Goal: Transaction & Acquisition: Purchase product/service

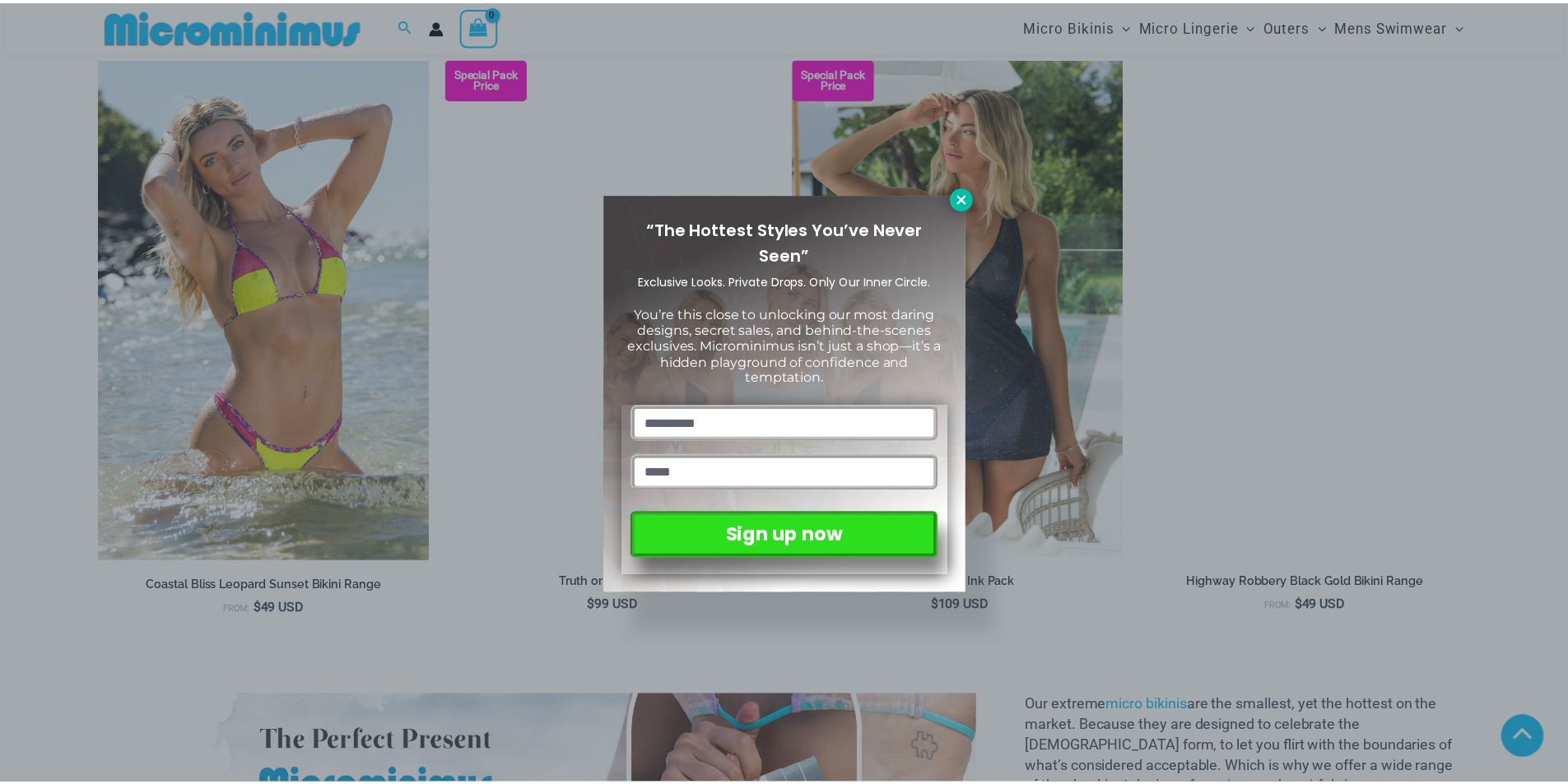
scroll to position [1469, 0]
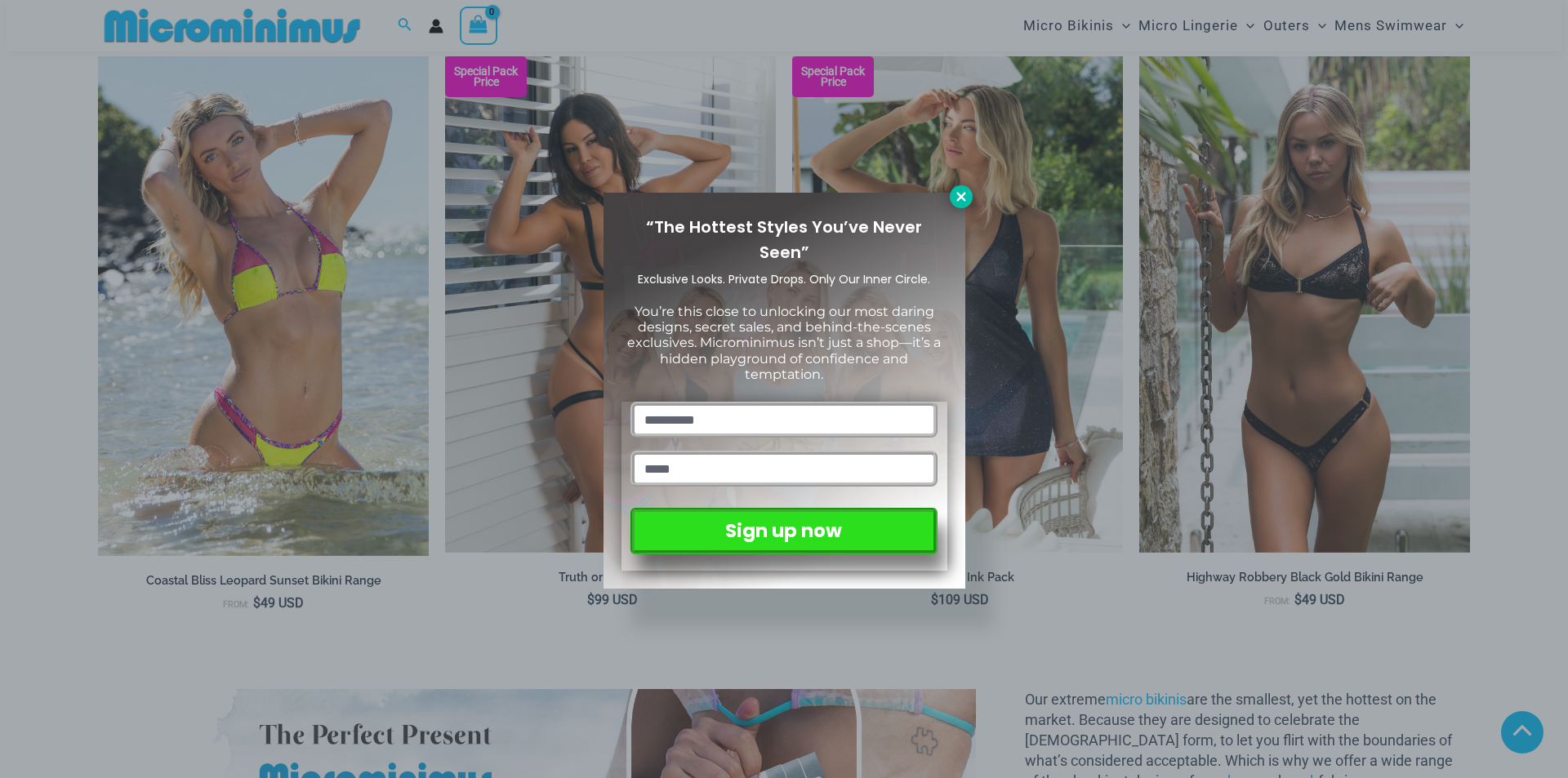
click at [961, 197] on icon at bounding box center [961, 197] width 9 height 9
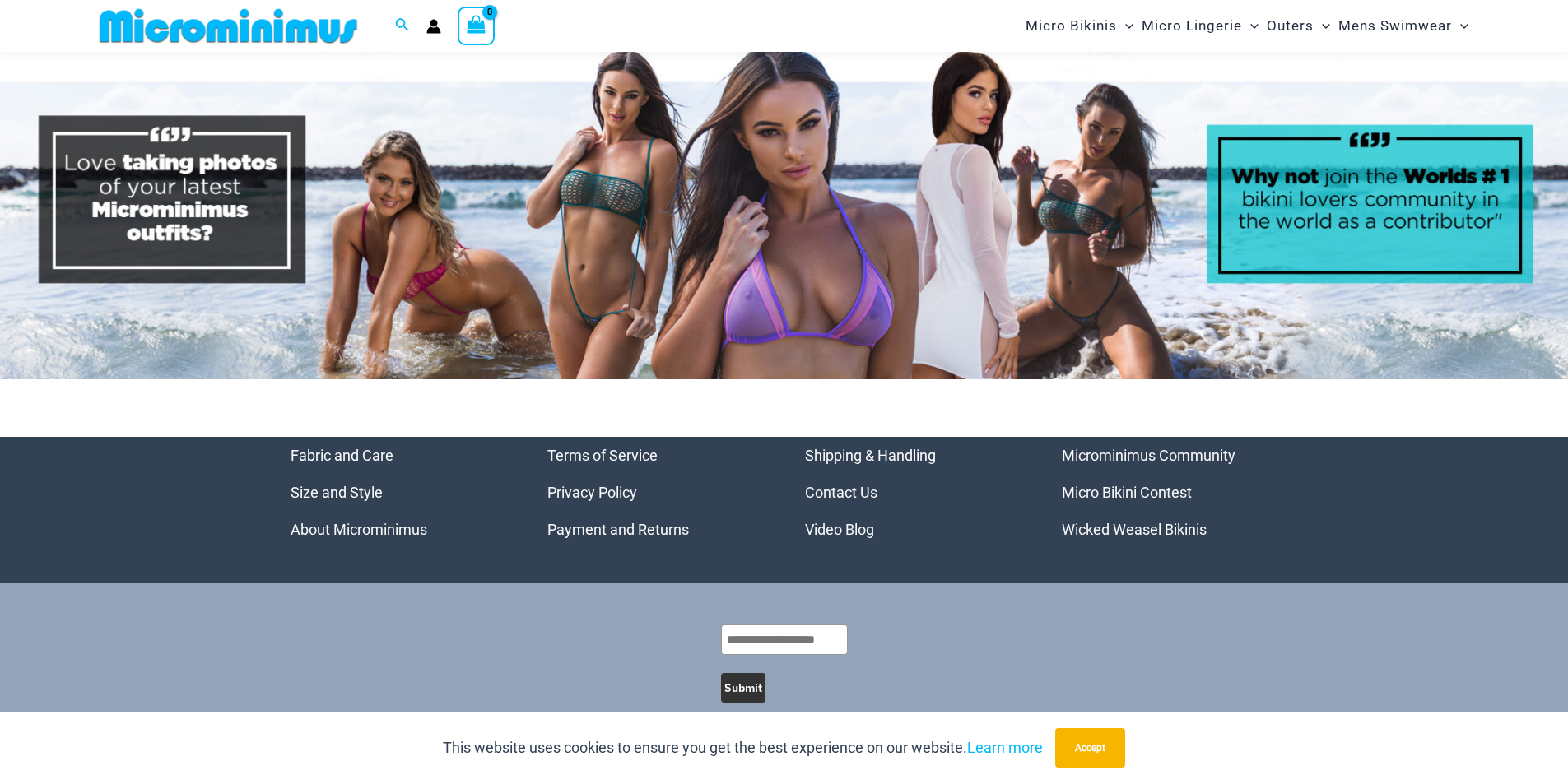
scroll to position [7740, 0]
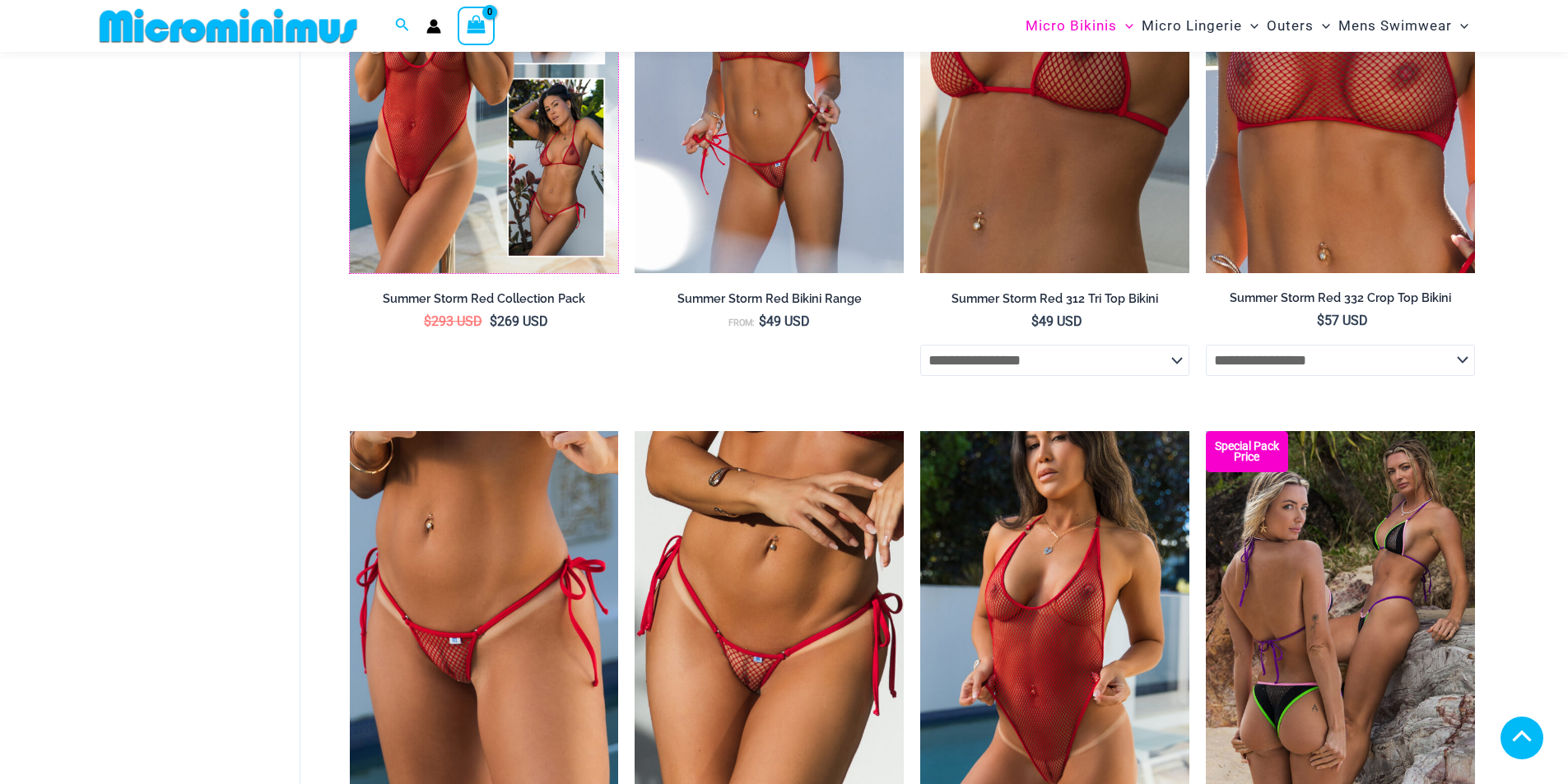
scroll to position [4264, 0]
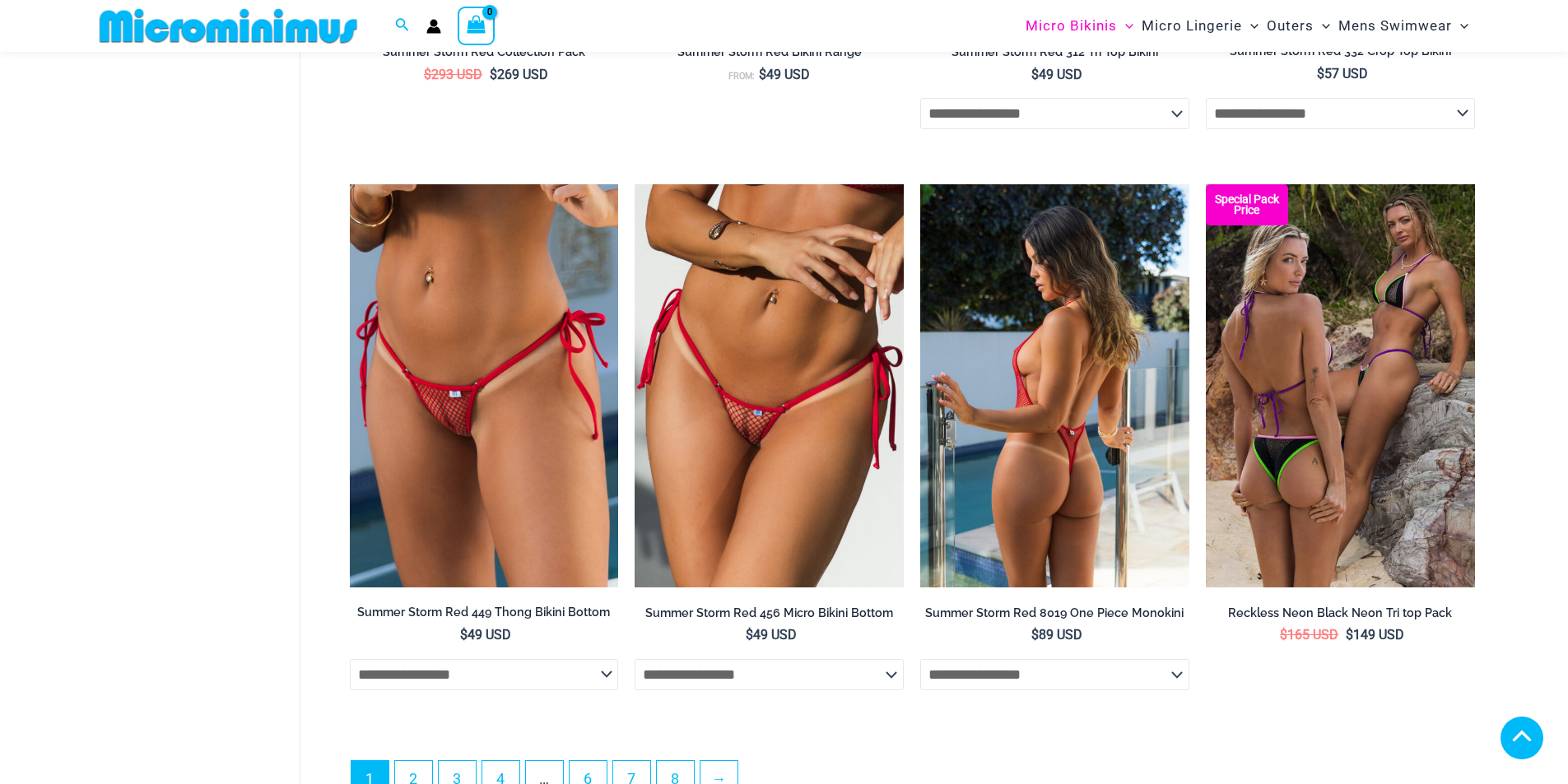
drag, startPoint x: 1068, startPoint y: 263, endPoint x: 1080, endPoint y: 266, distance: 12.4
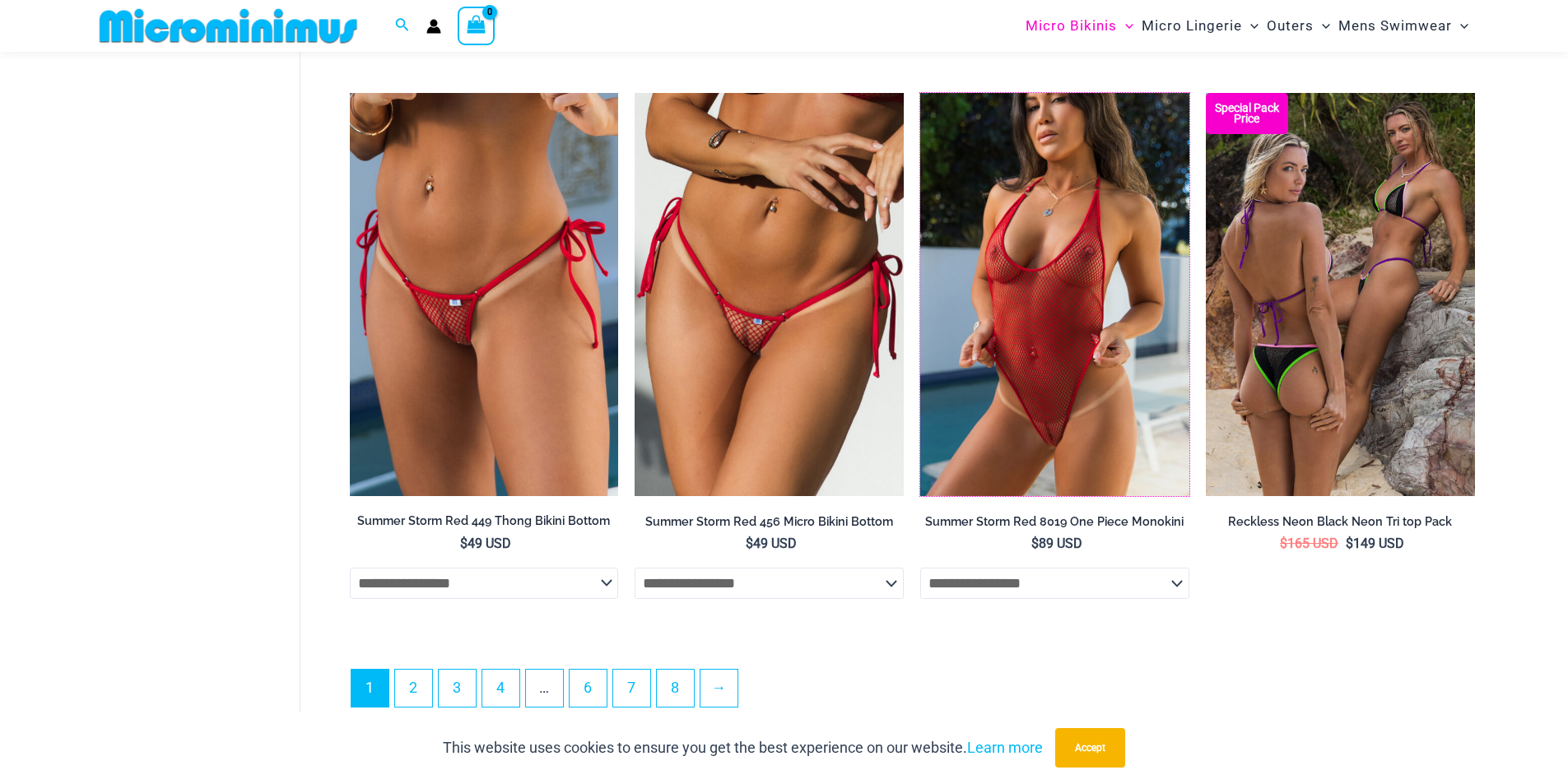
scroll to position [4483, 0]
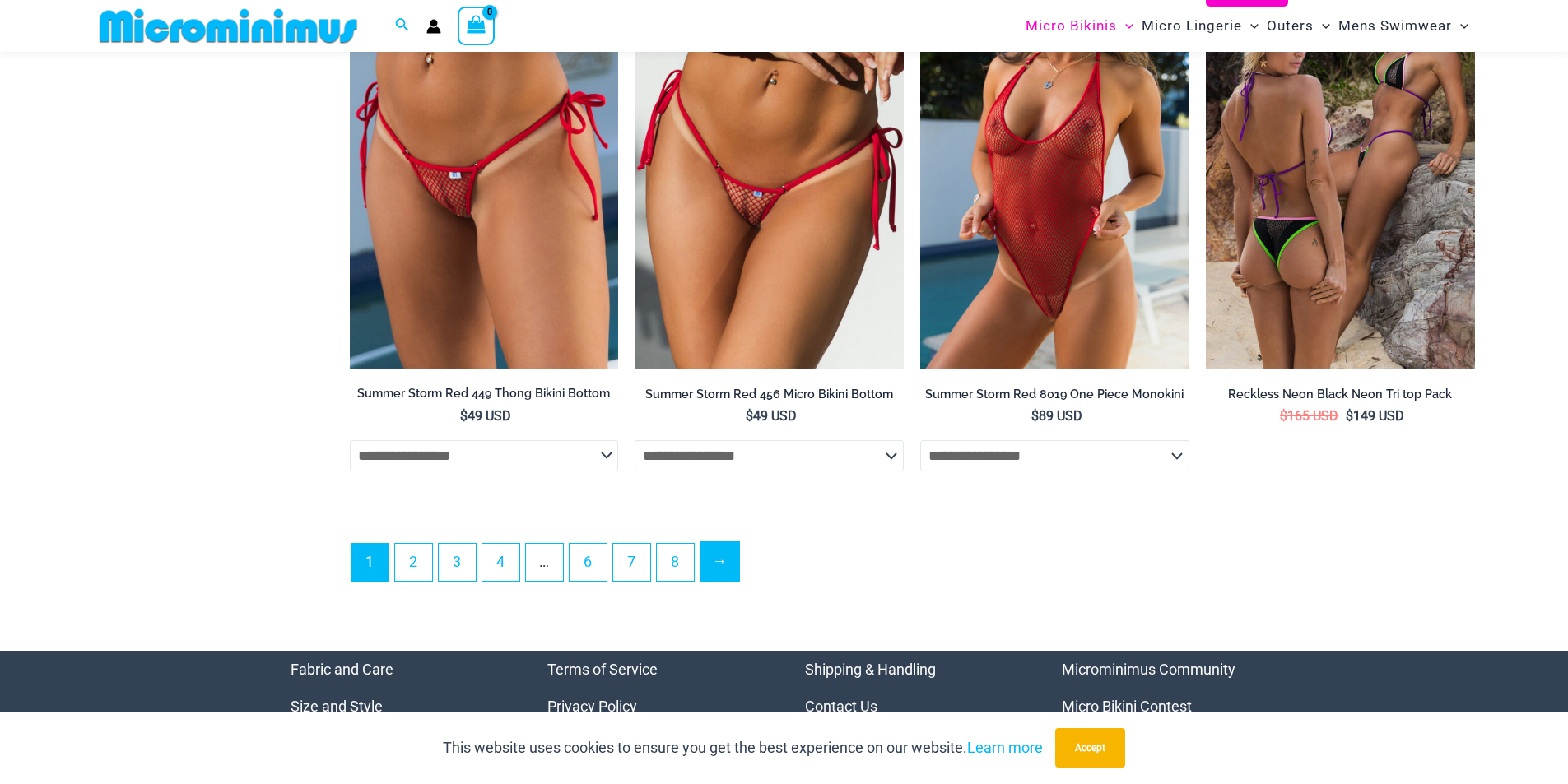
click at [734, 570] on link "→" at bounding box center [720, 561] width 39 height 39
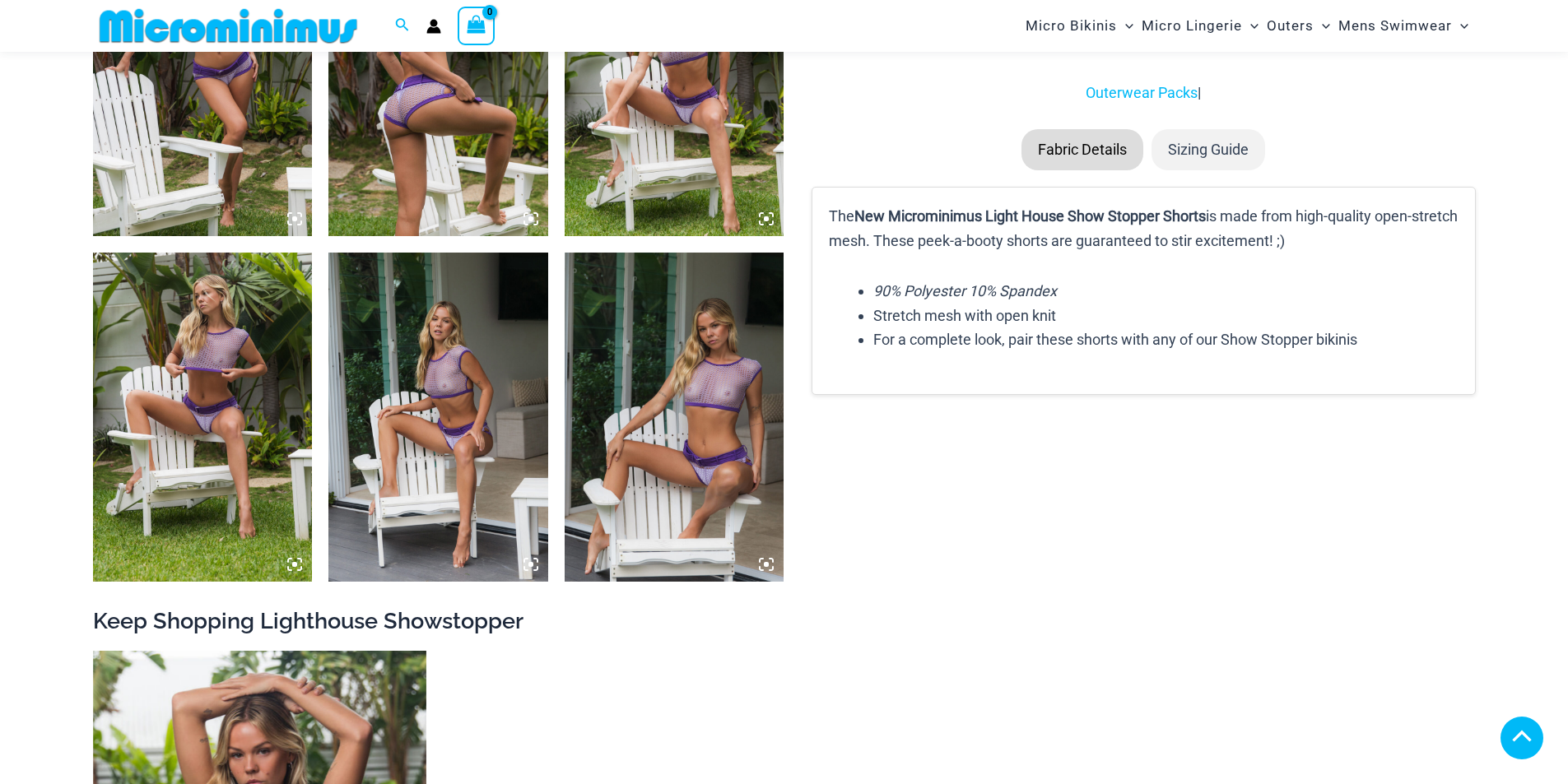
scroll to position [1877, 0]
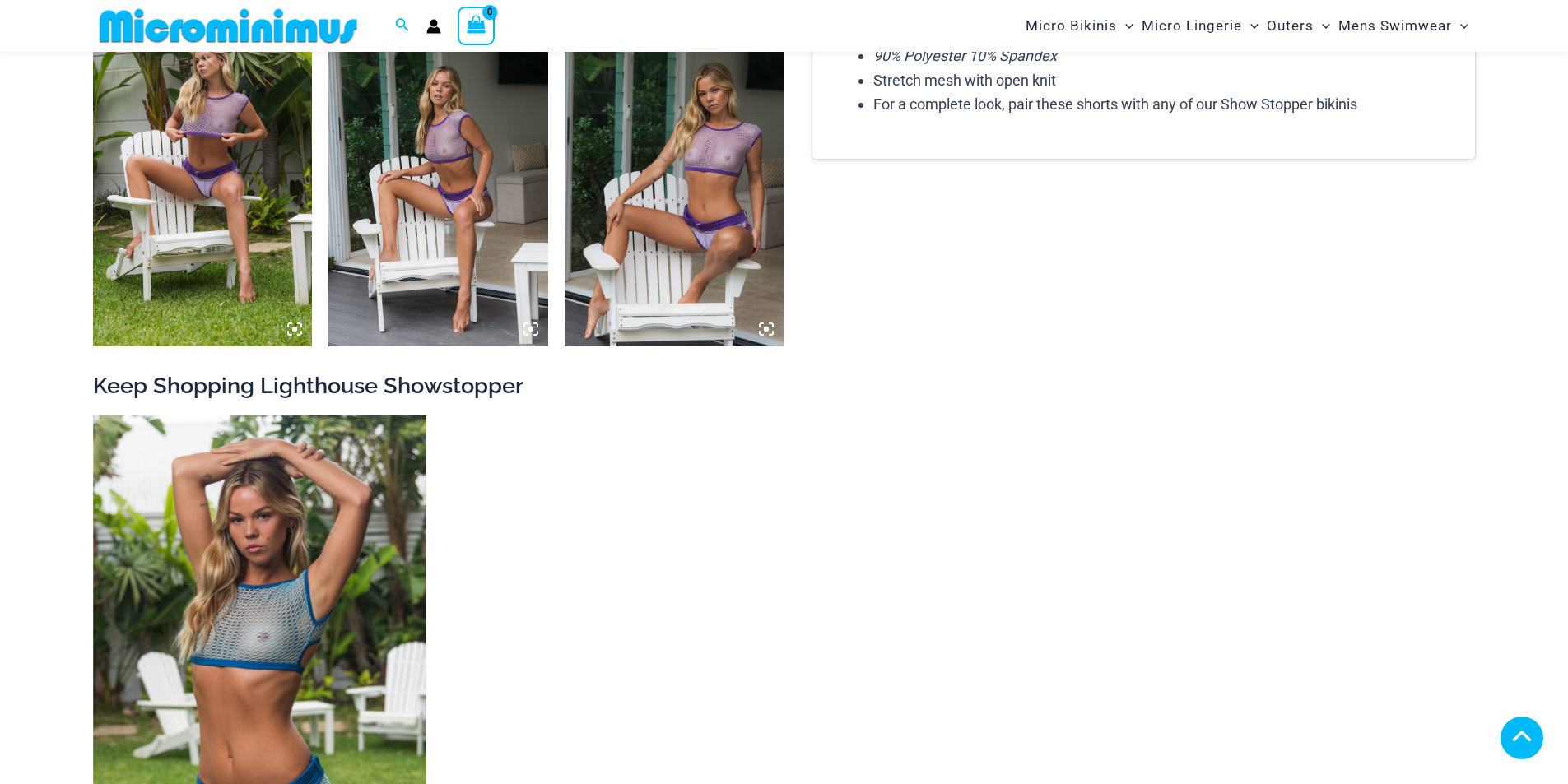
click at [676, 206] on img at bounding box center [674, 182] width 220 height 330
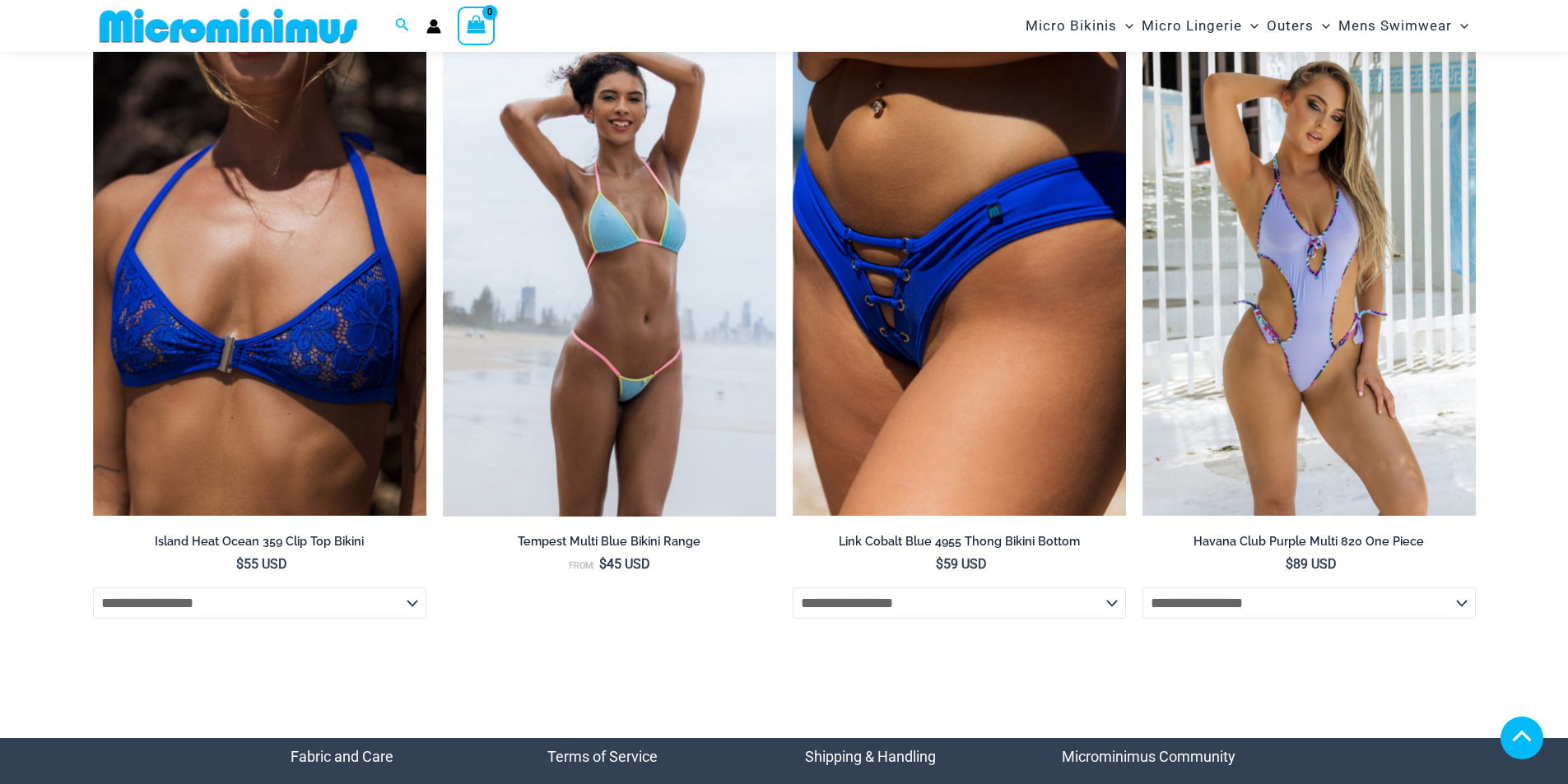
scroll to position [5910, 0]
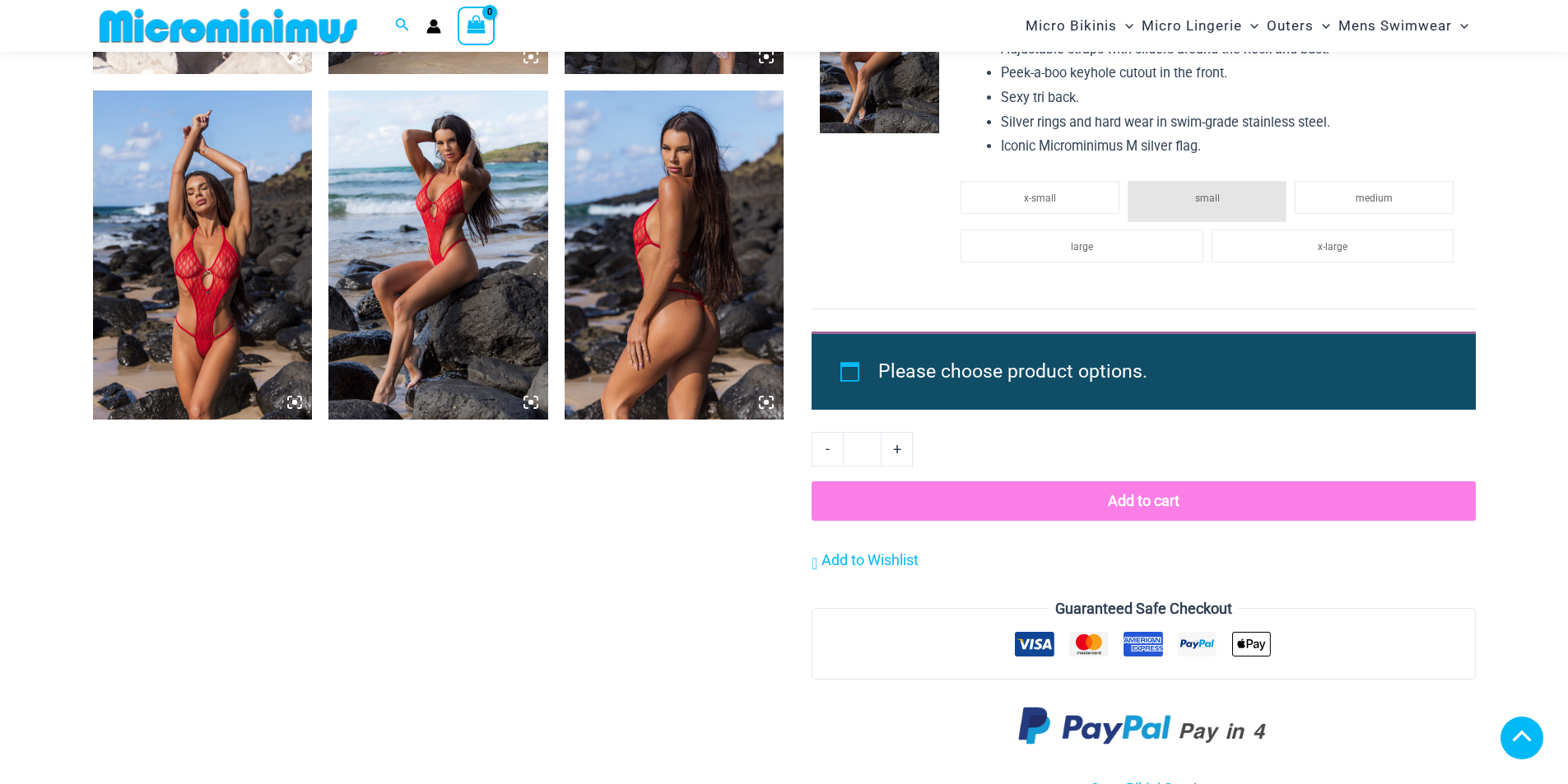
scroll to position [1960, 0]
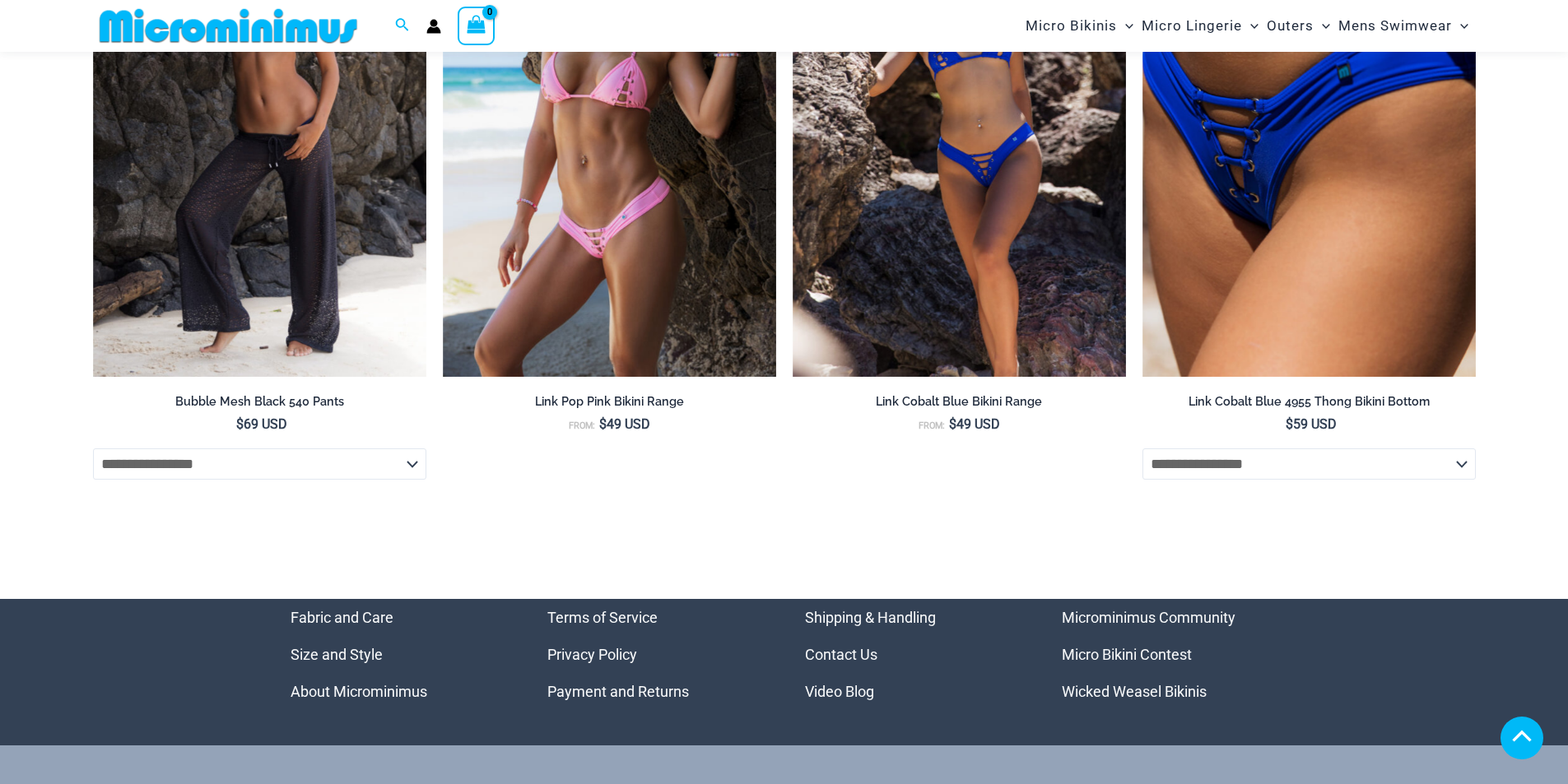
scroll to position [5087, 0]
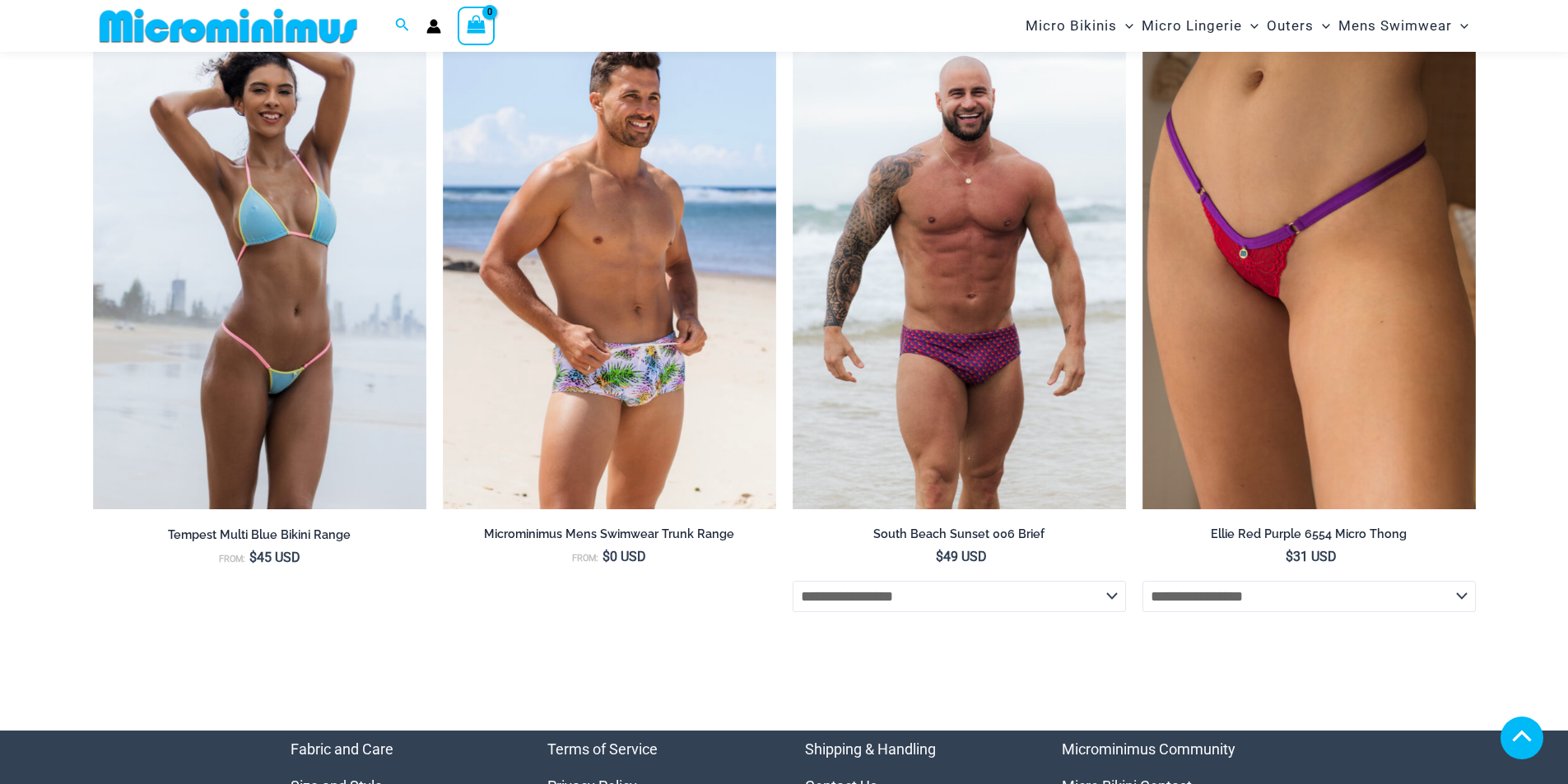
scroll to position [6239, 0]
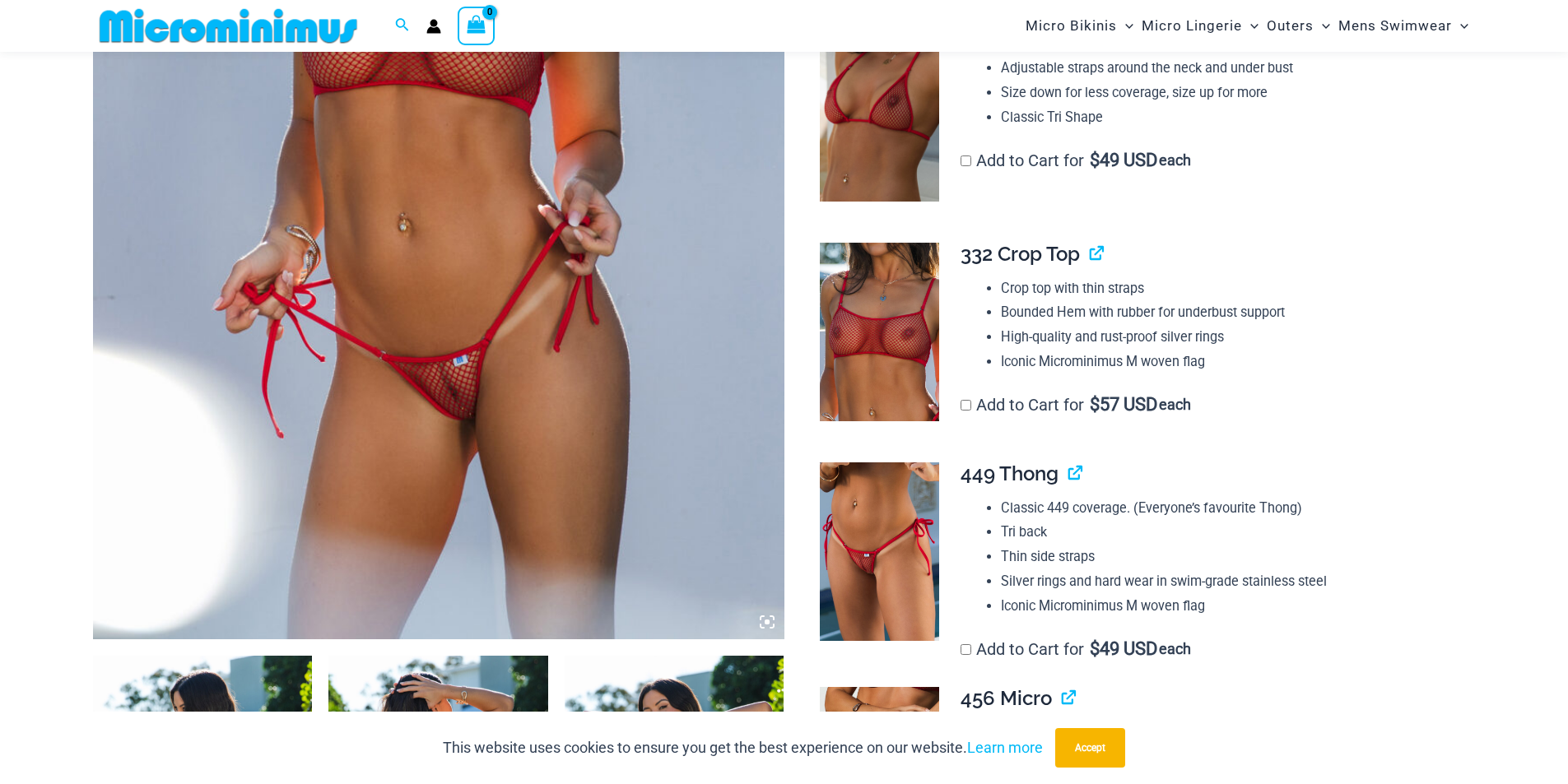
scroll to position [644, 0]
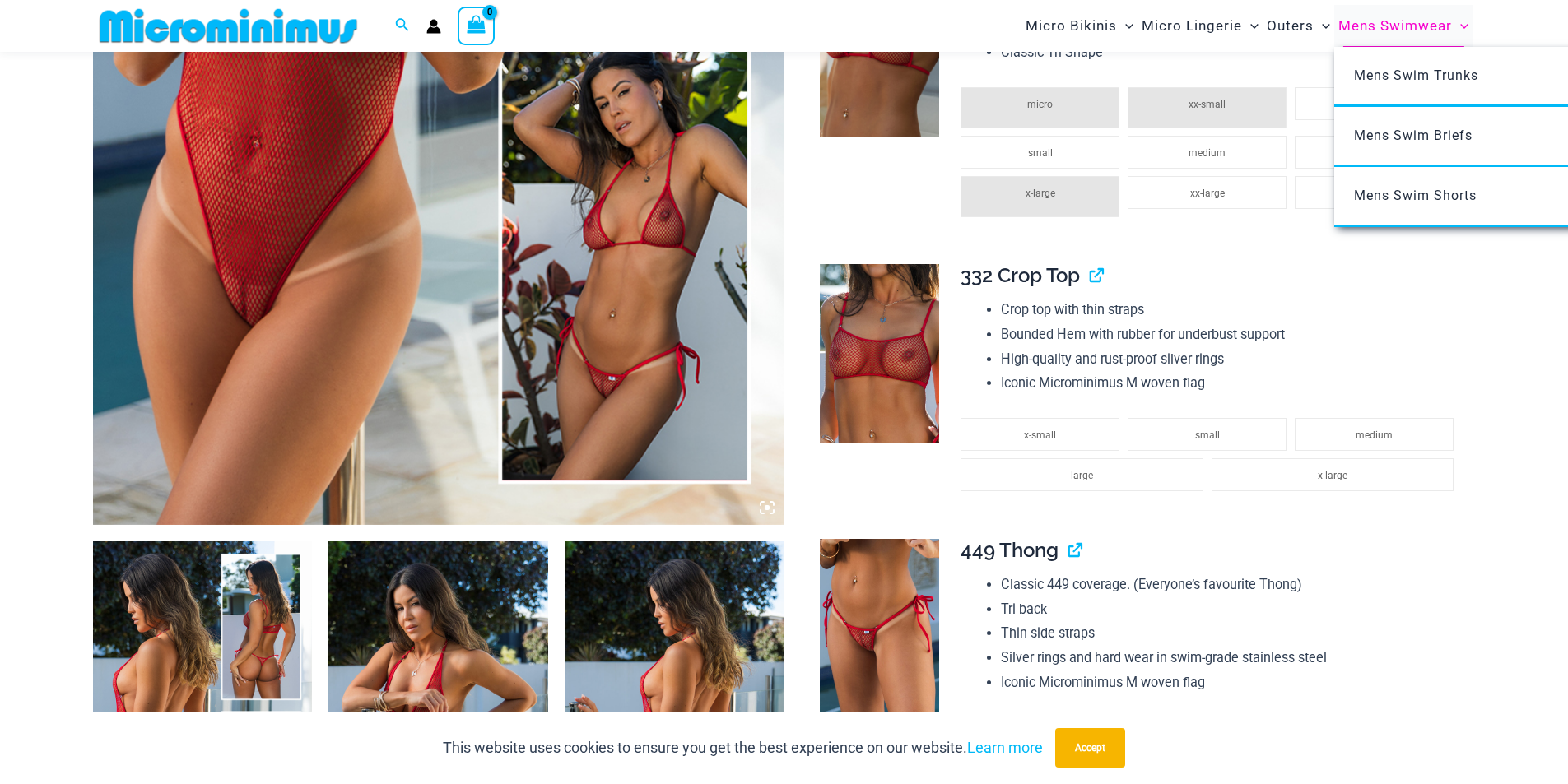
scroll to position [806, 0]
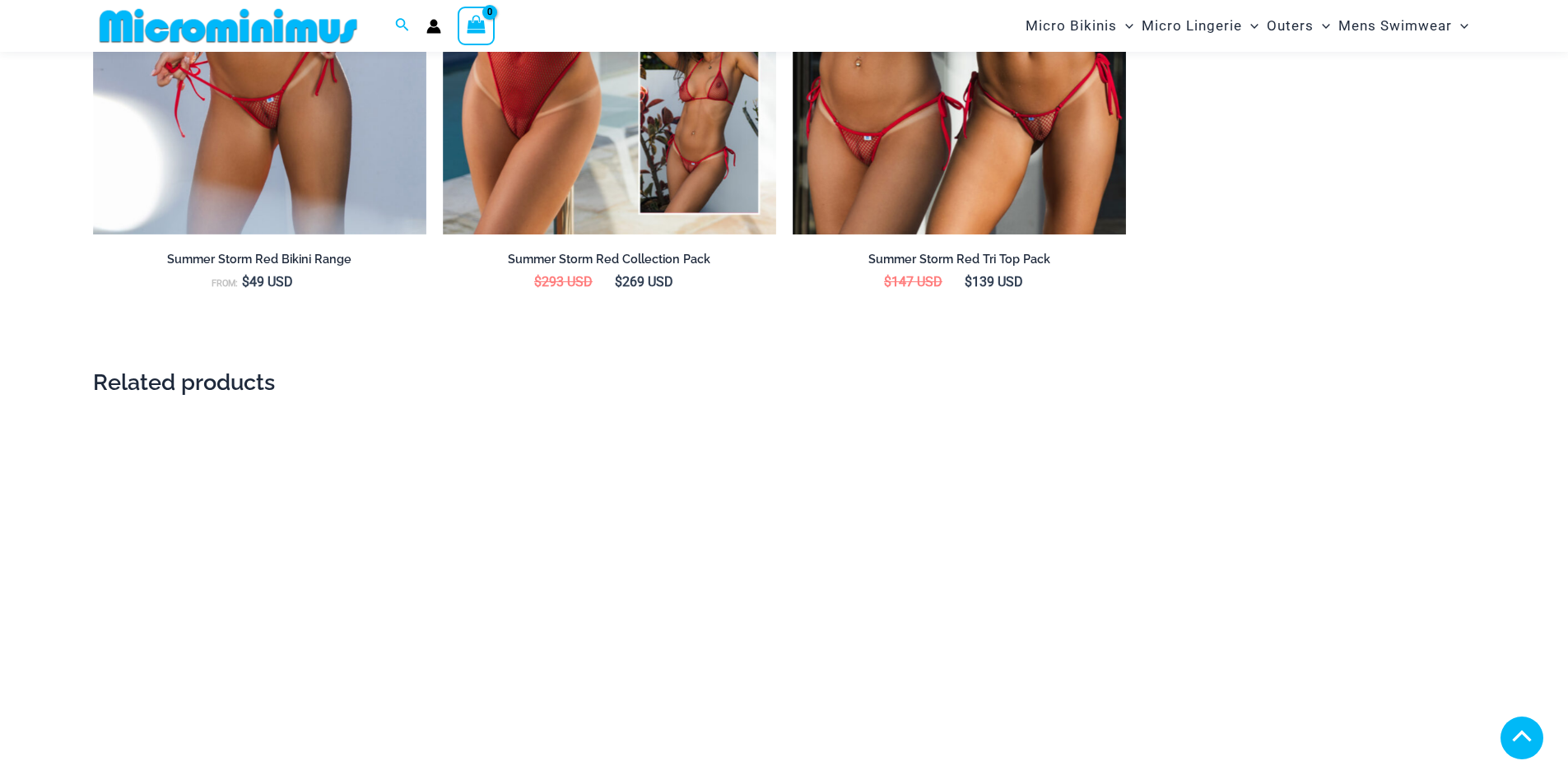
scroll to position [2536, 0]
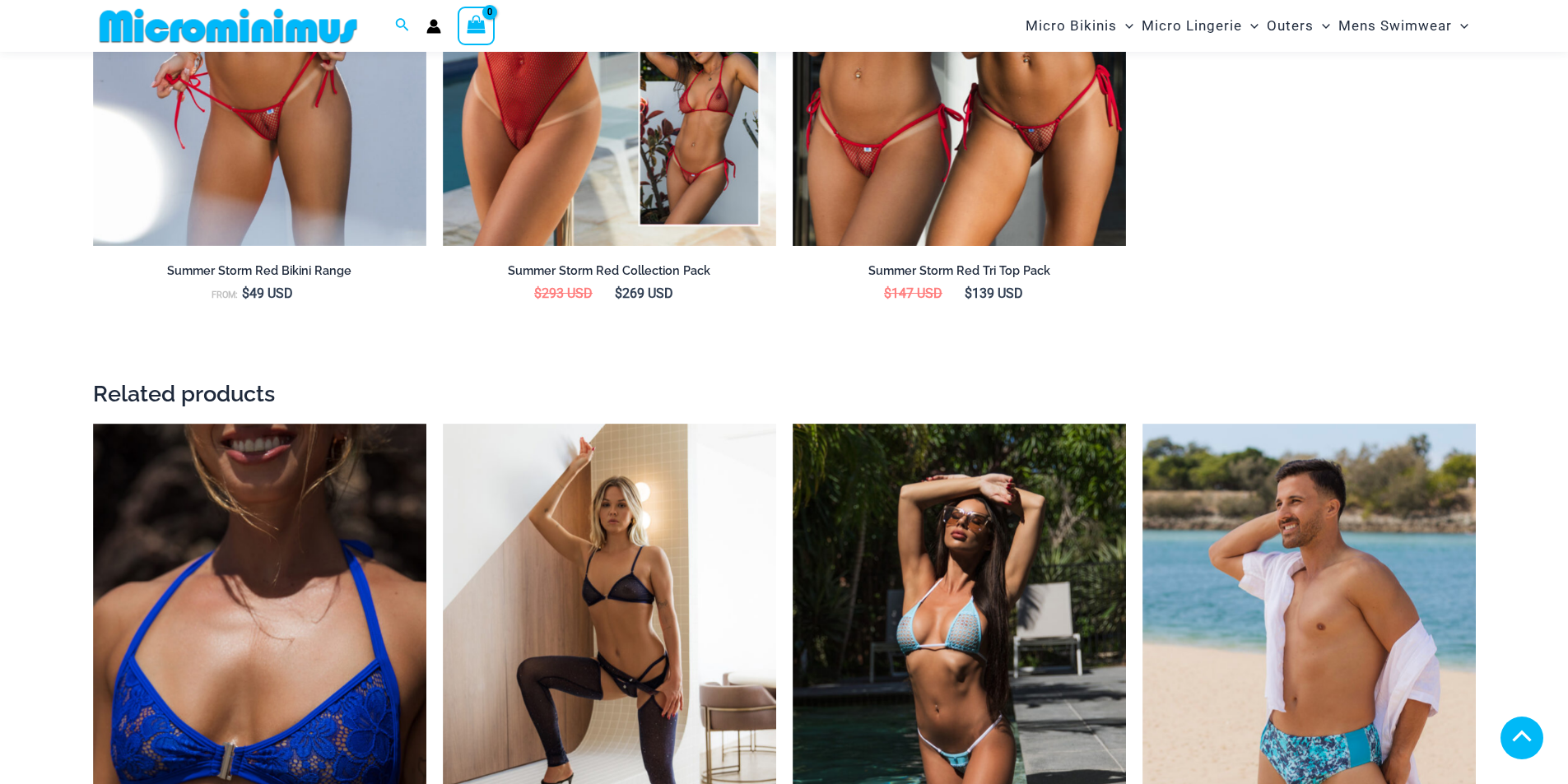
scroll to position [2454, 0]
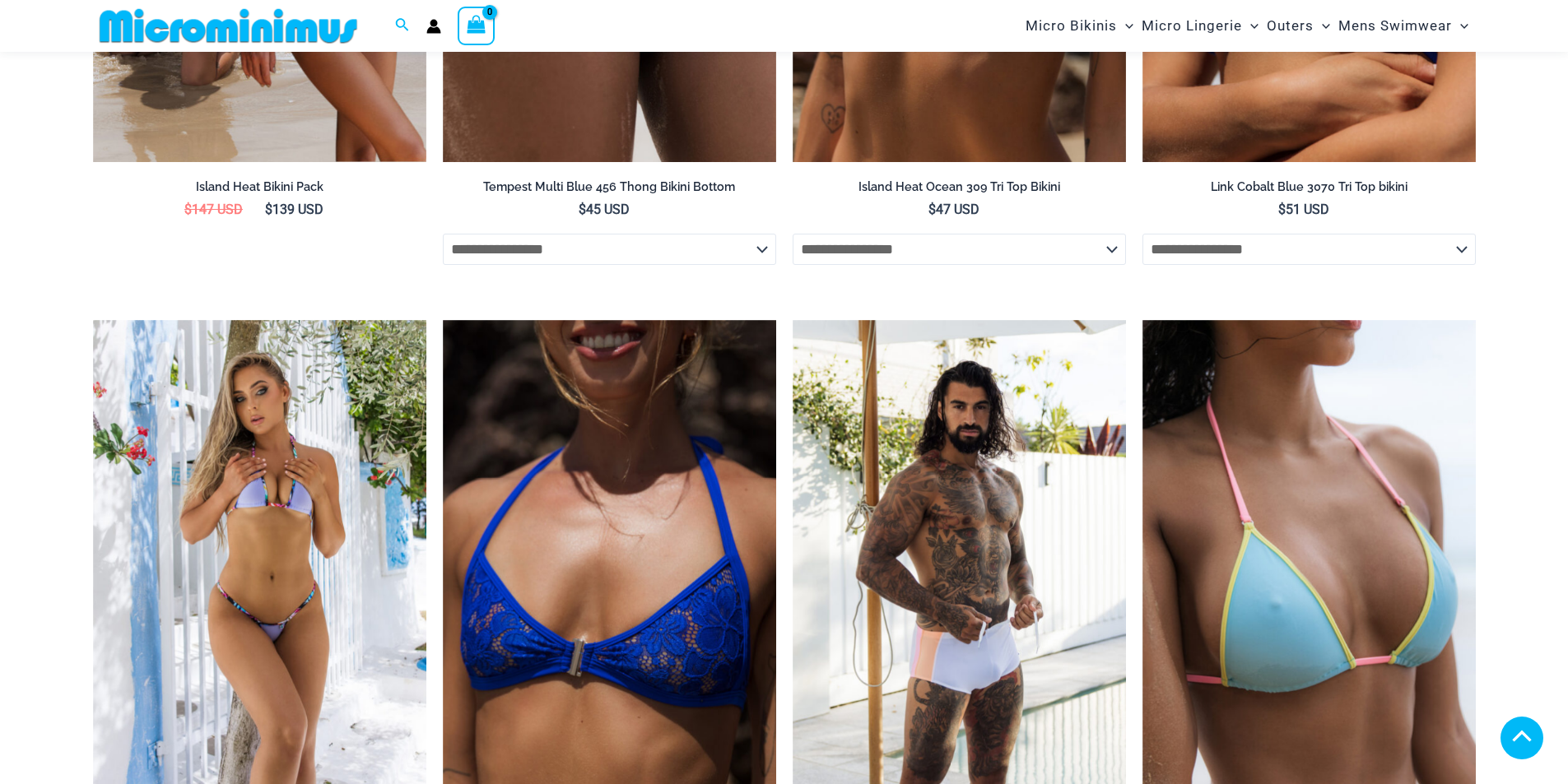
scroll to position [5334, 0]
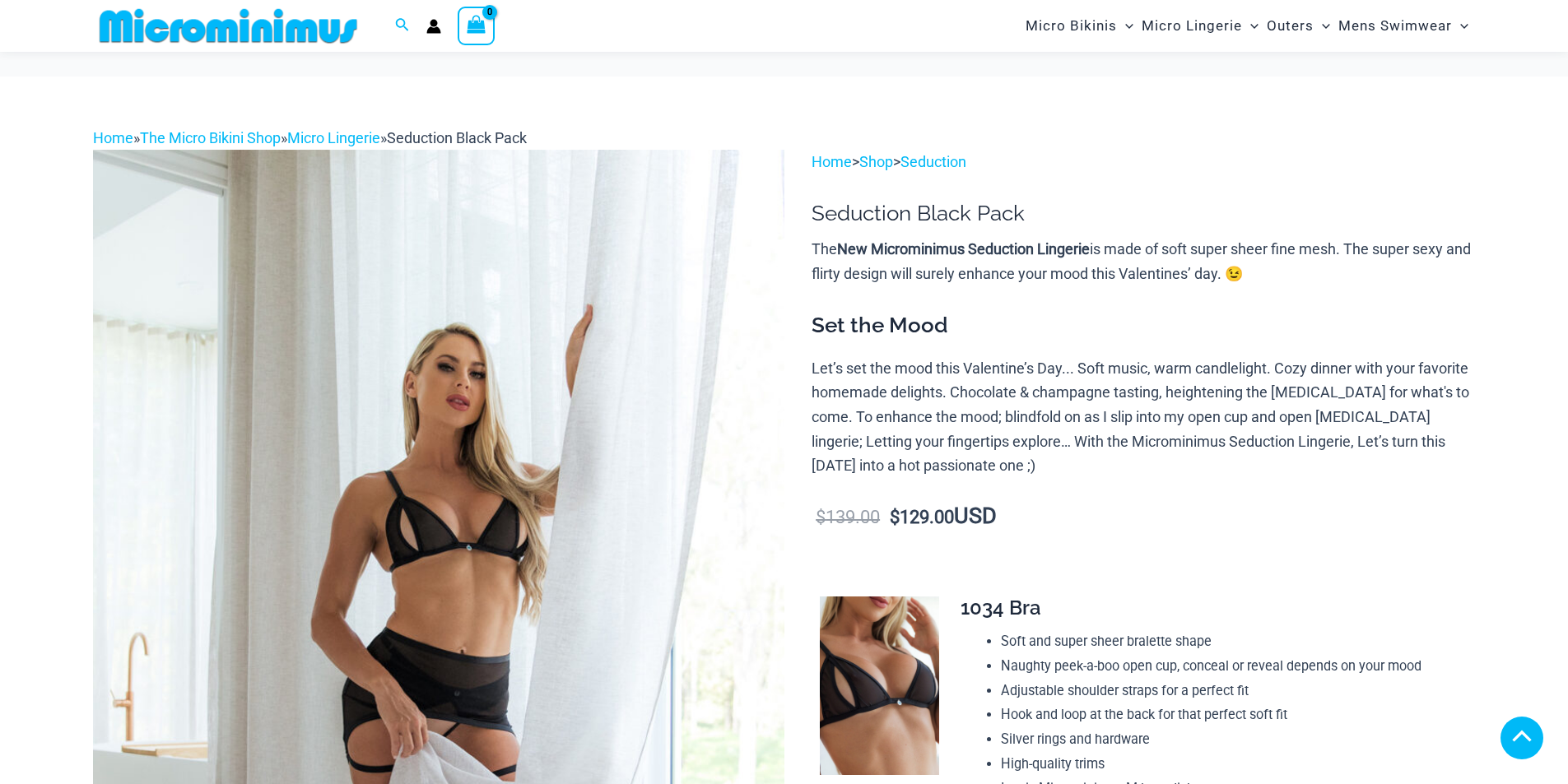
scroll to position [823, 0]
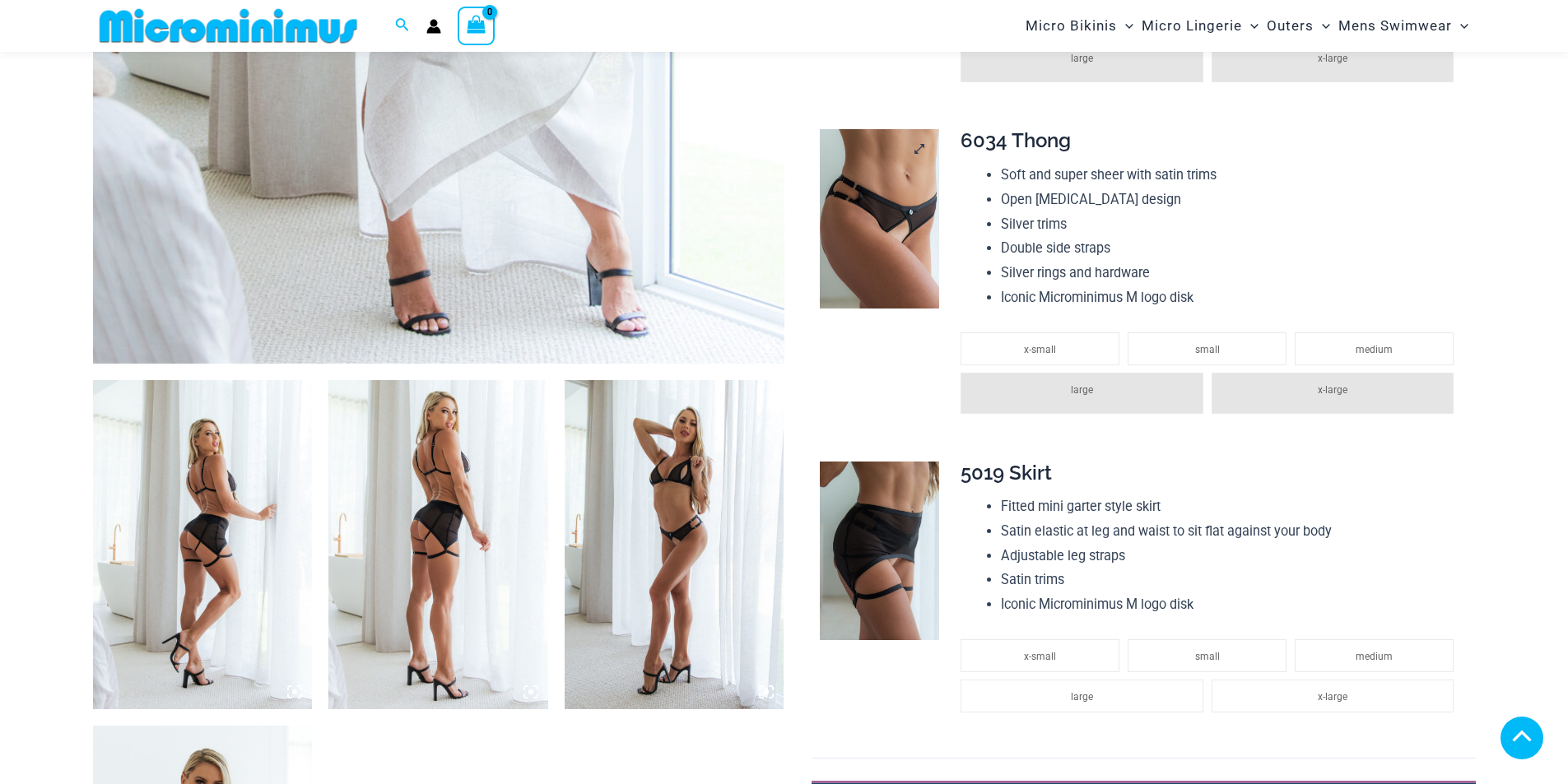
drag, startPoint x: 899, startPoint y: 186, endPoint x: 931, endPoint y: 213, distance: 41.9
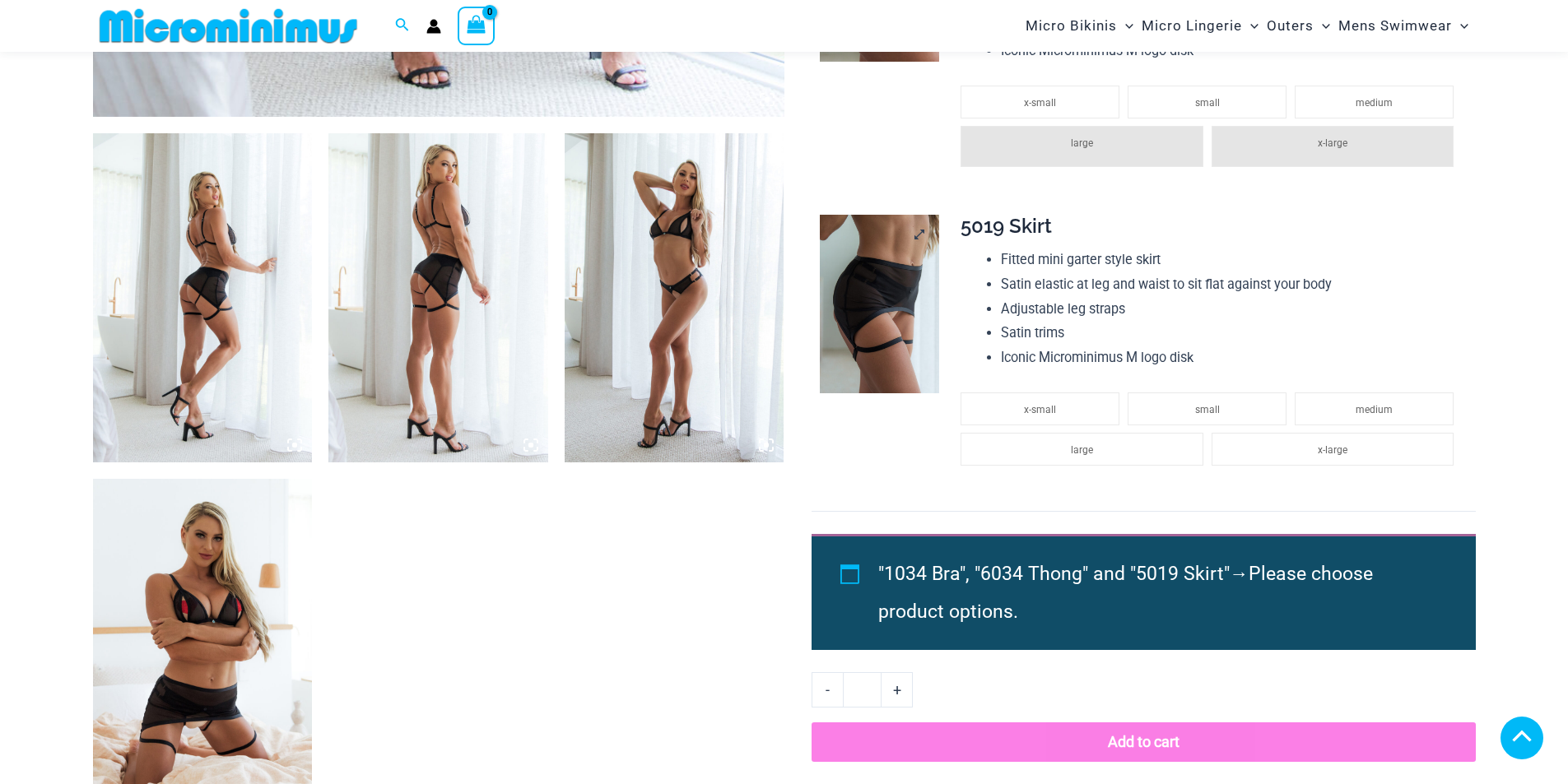
drag, startPoint x: 888, startPoint y: 282, endPoint x: 939, endPoint y: 290, distance: 51.6
click at [939, 290] on img at bounding box center [879, 304] width 120 height 179
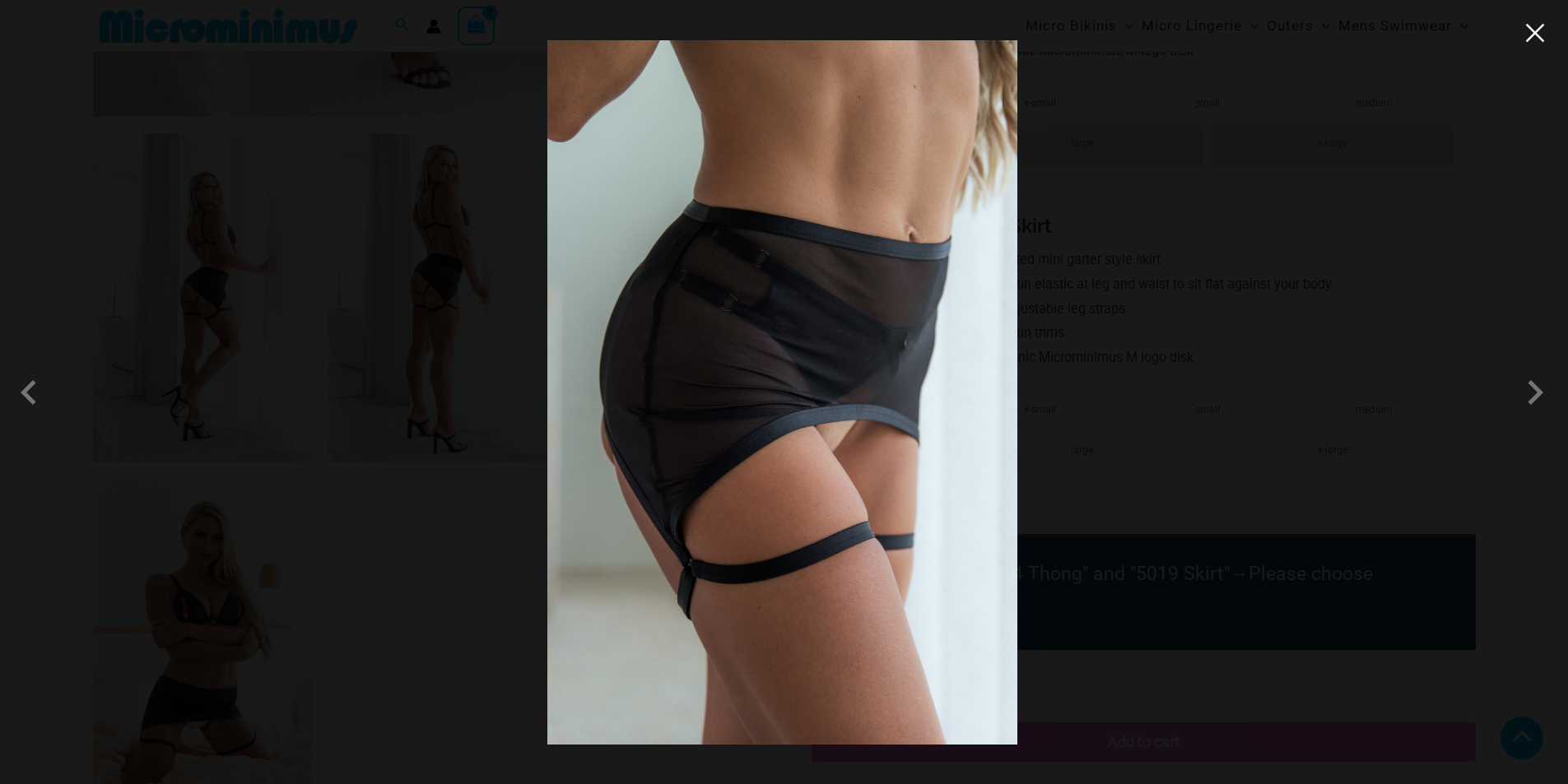
click at [1532, 34] on button "Close" at bounding box center [1535, 33] width 24 height 24
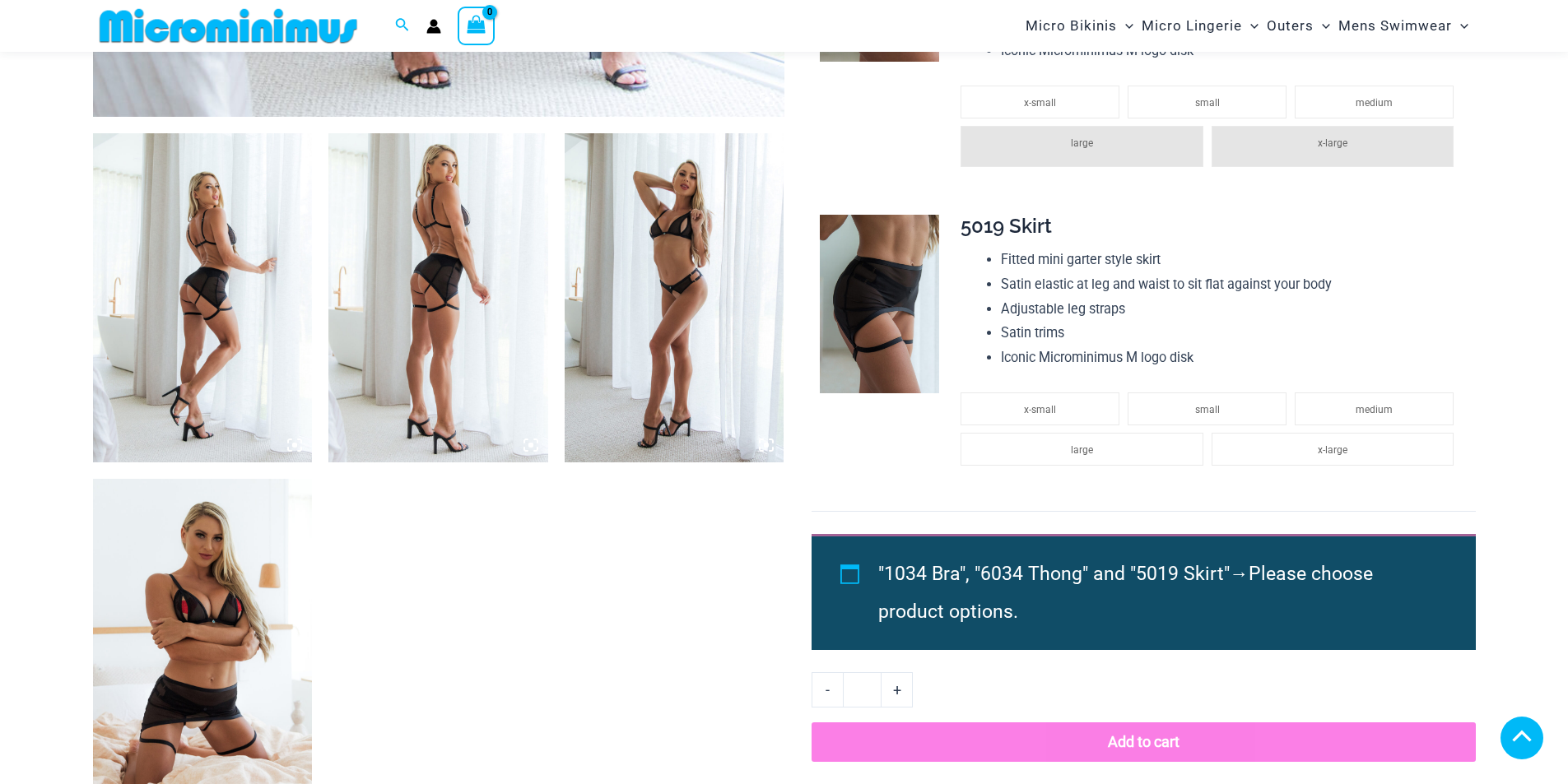
drag, startPoint x: 875, startPoint y: 285, endPoint x: 1020, endPoint y: 227, distance: 156.2
drag, startPoint x: 1020, startPoint y: 227, endPoint x: 463, endPoint y: 569, distance: 653.6
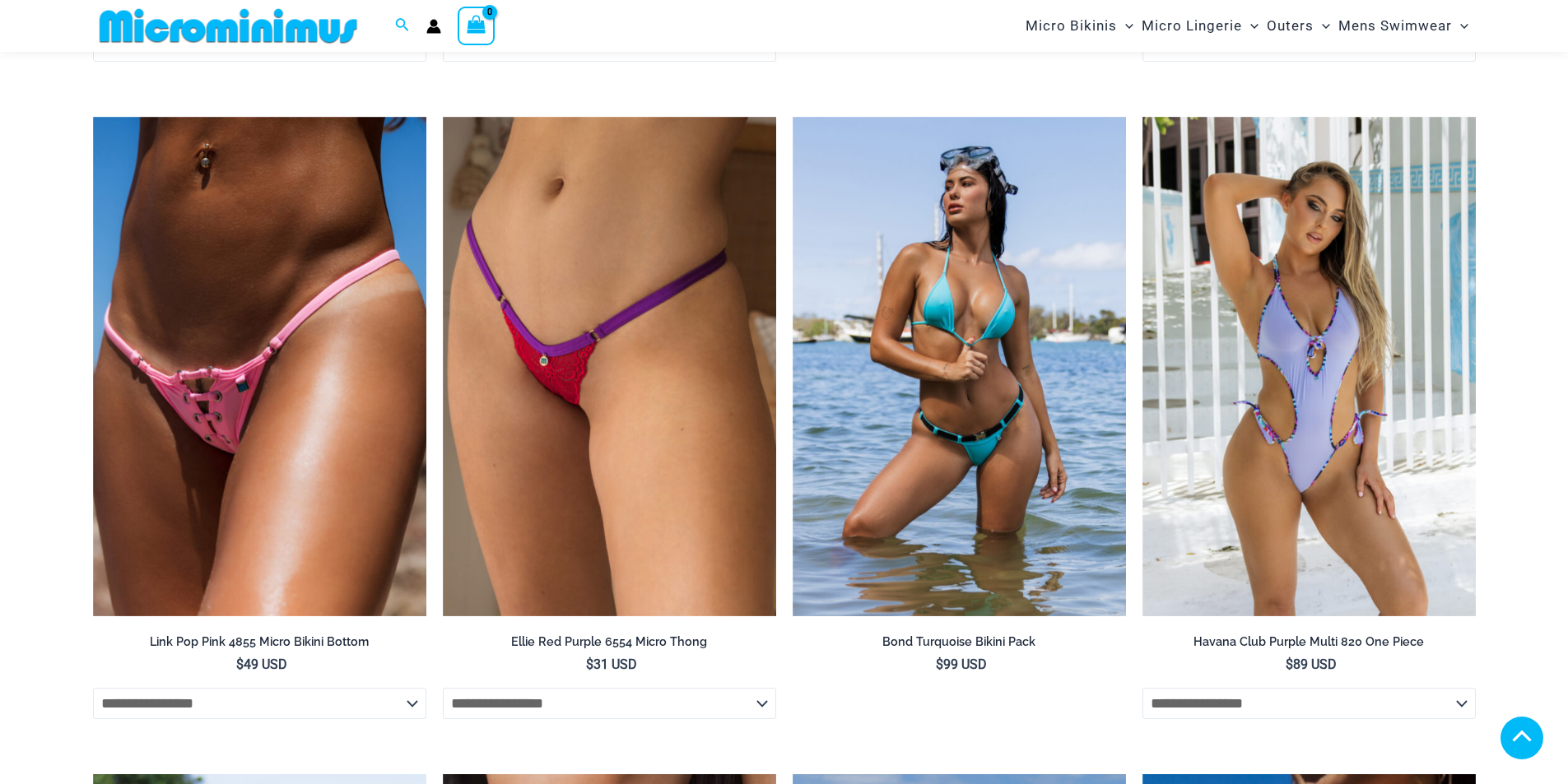
scroll to position [2962, 0]
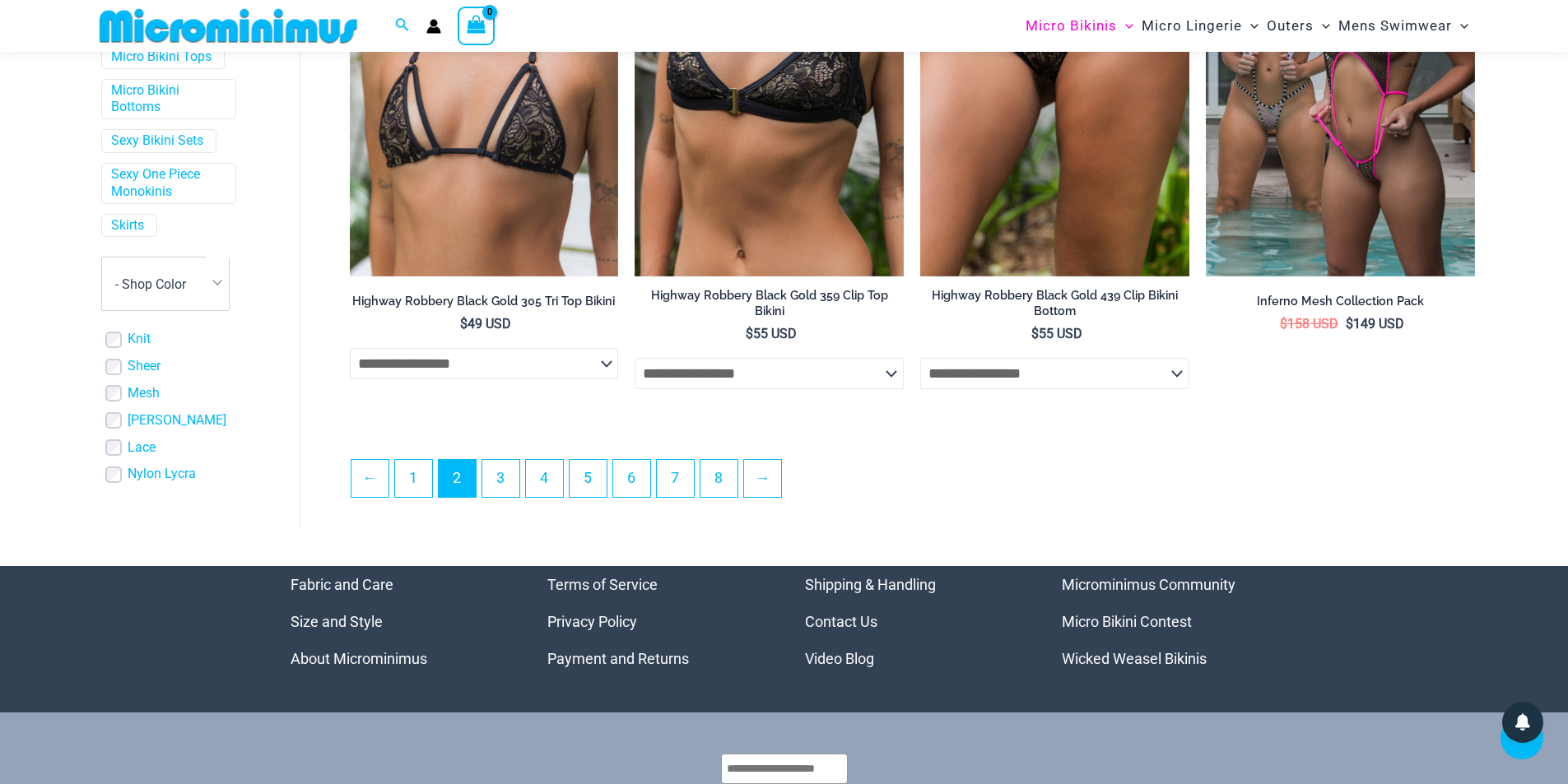
scroll to position [4183, 0]
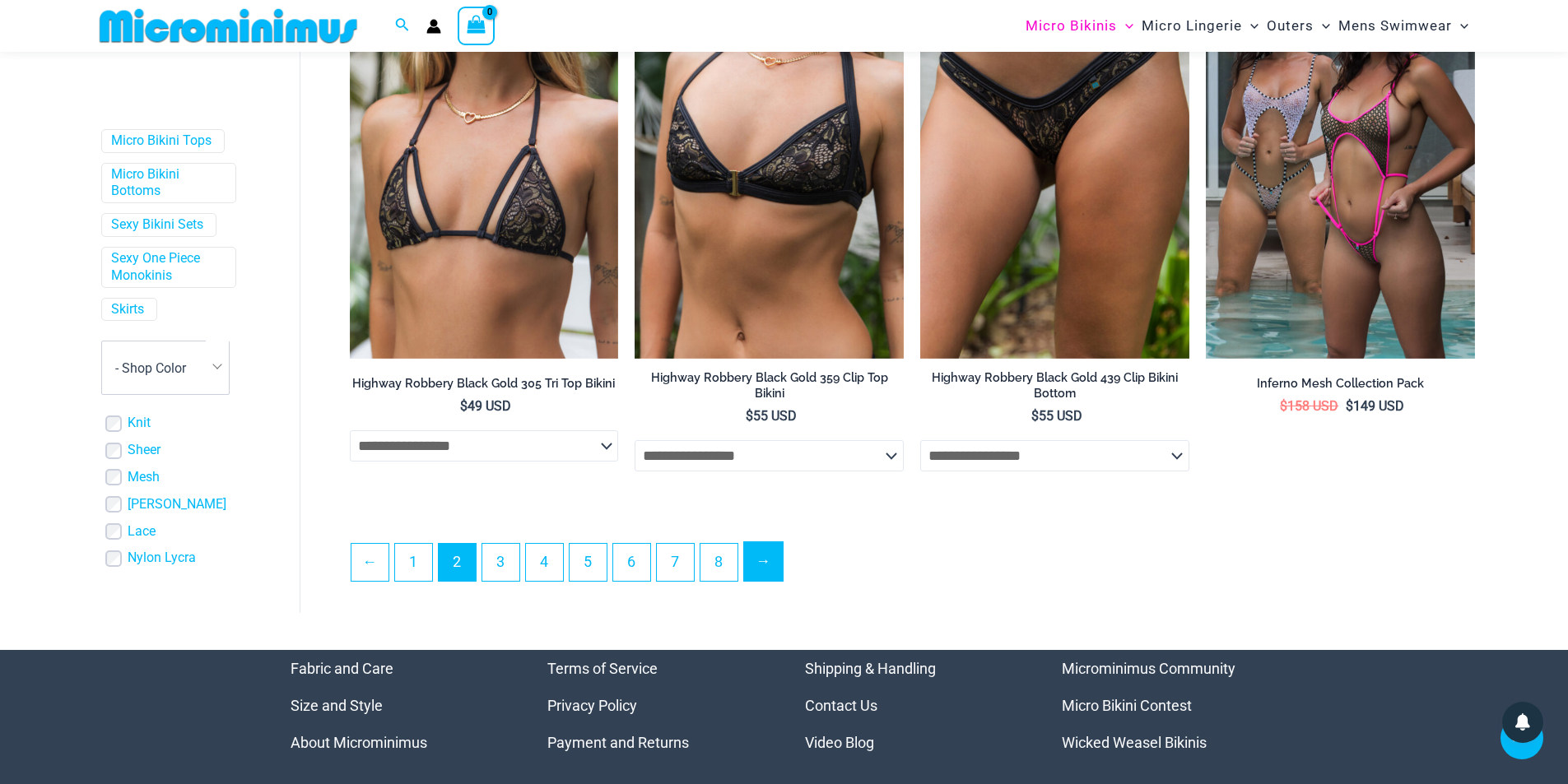
click at [778, 568] on link "→" at bounding box center [763, 561] width 39 height 39
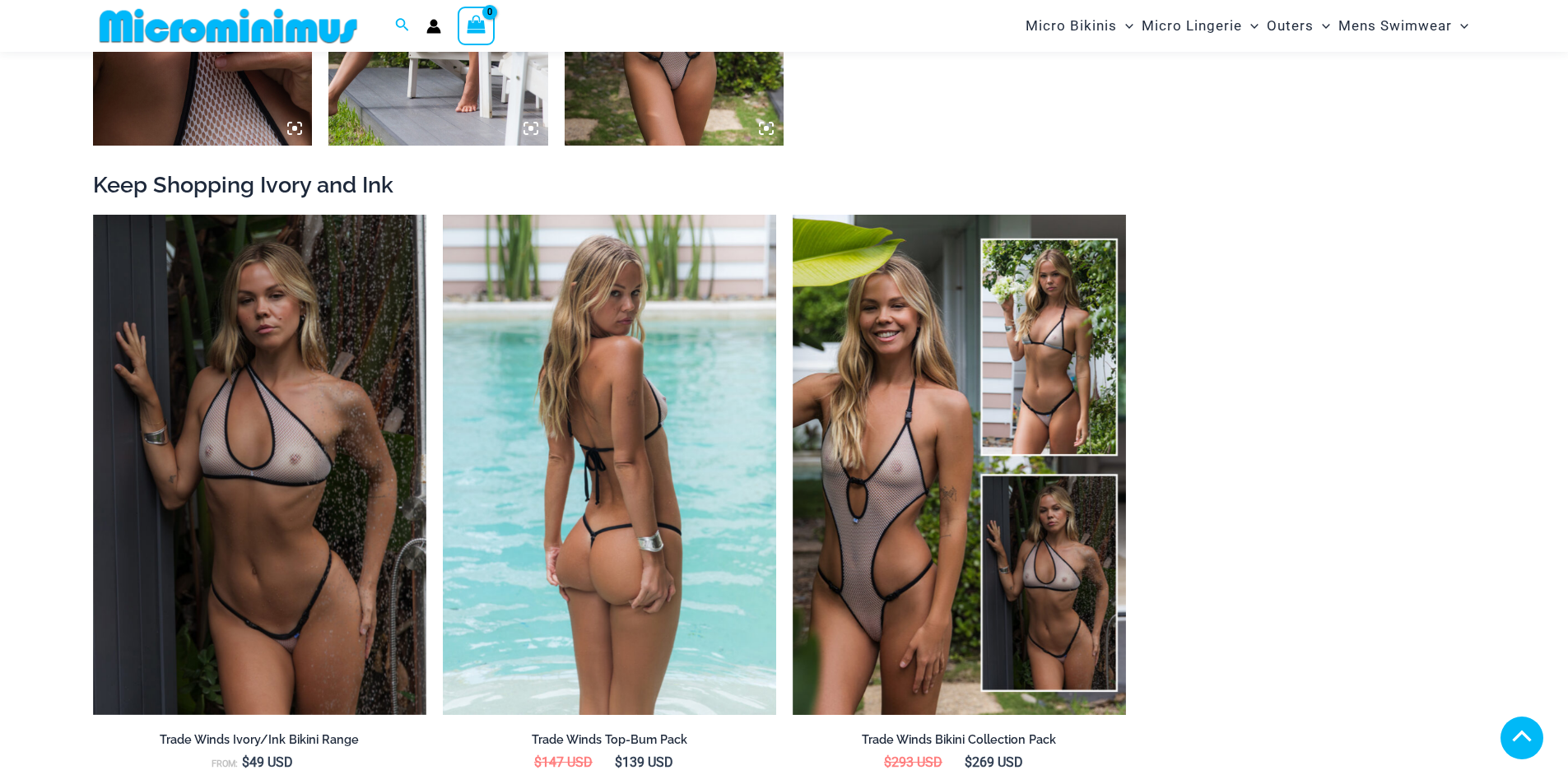
scroll to position [1803, 0]
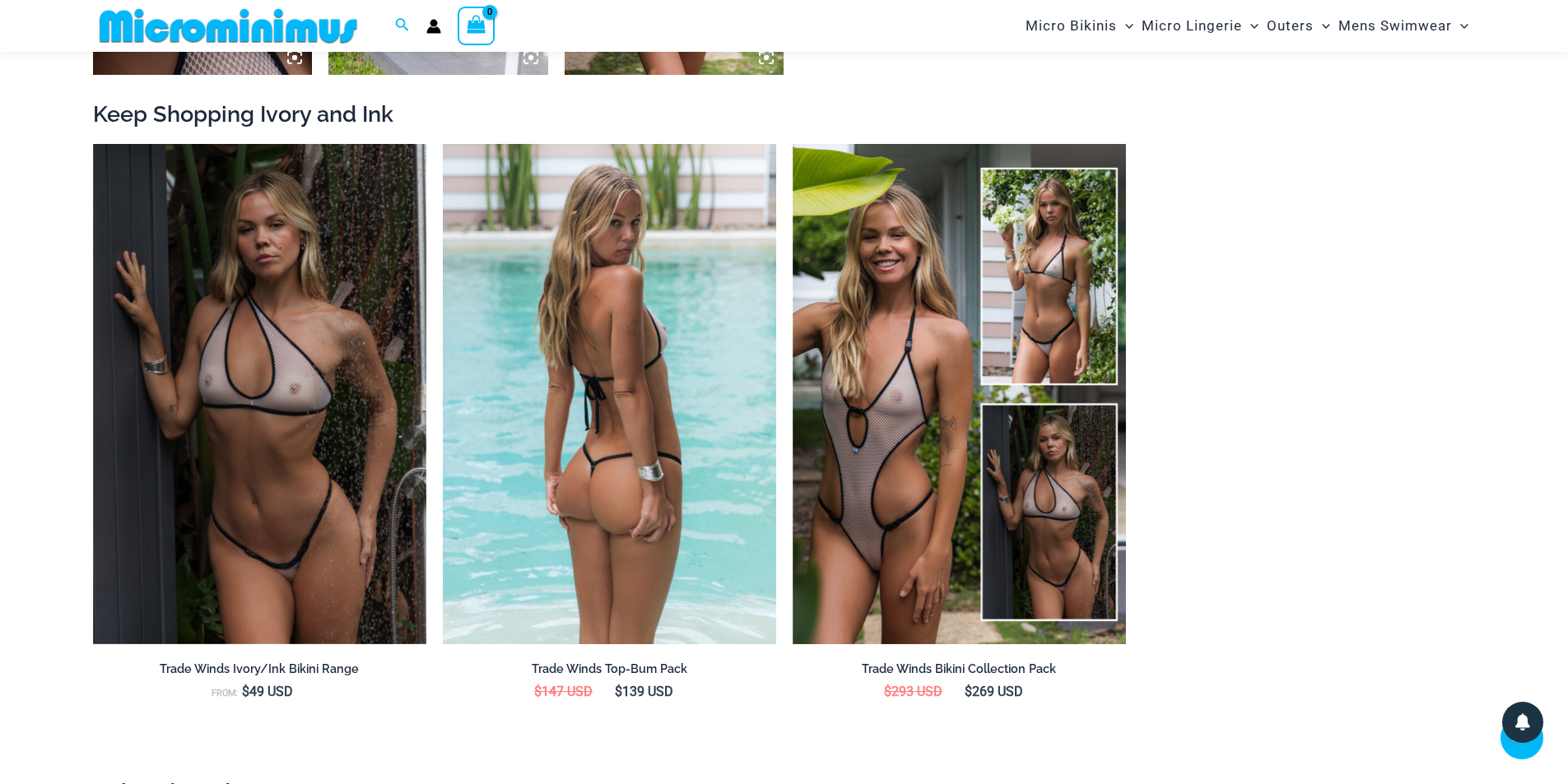
click at [617, 353] on img at bounding box center [609, 394] width 333 height 501
click at [579, 669] on h2 "Trade Winds Top-Bum Pack" at bounding box center [609, 669] width 333 height 15
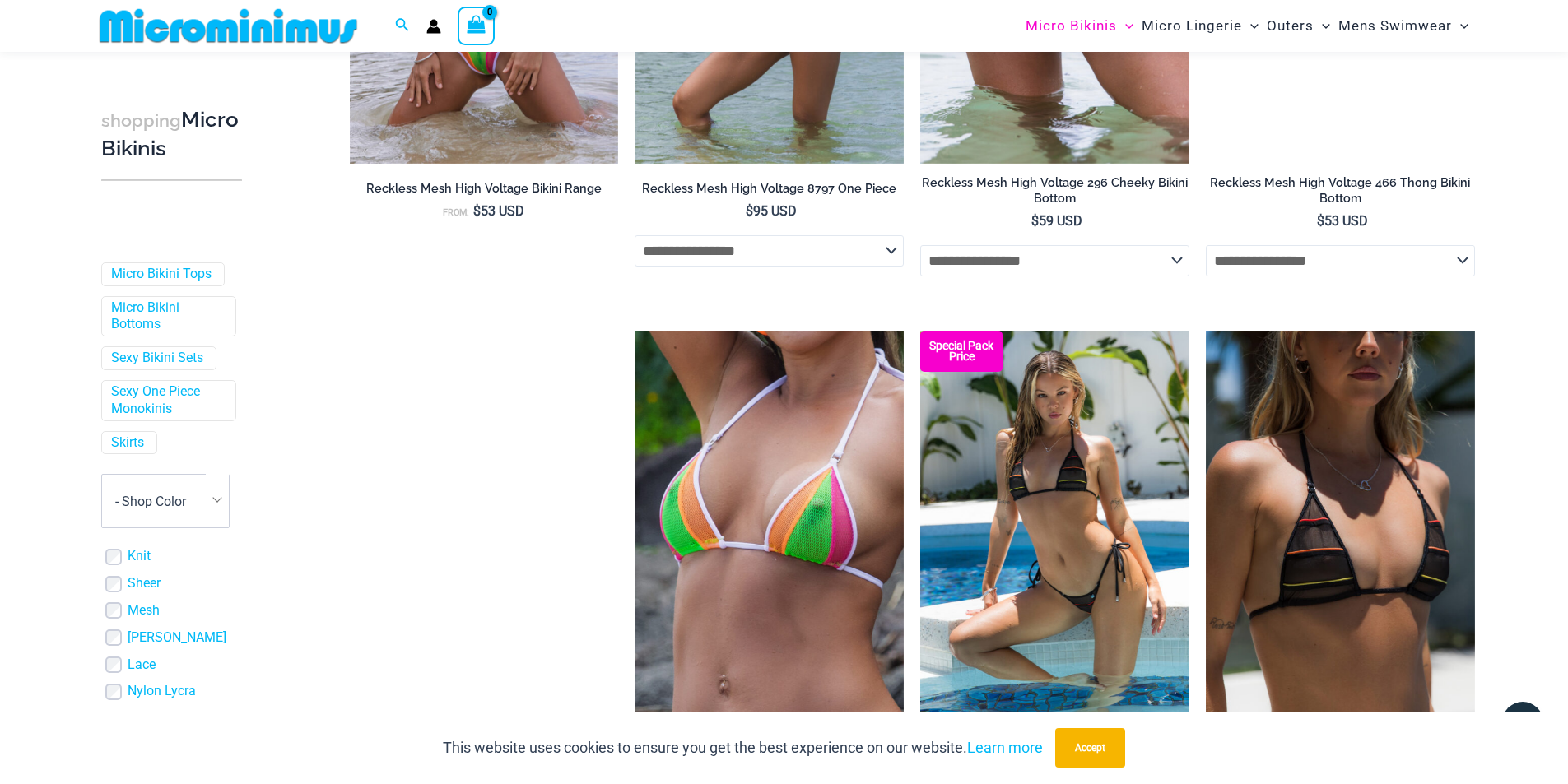
scroll to position [4100, 0]
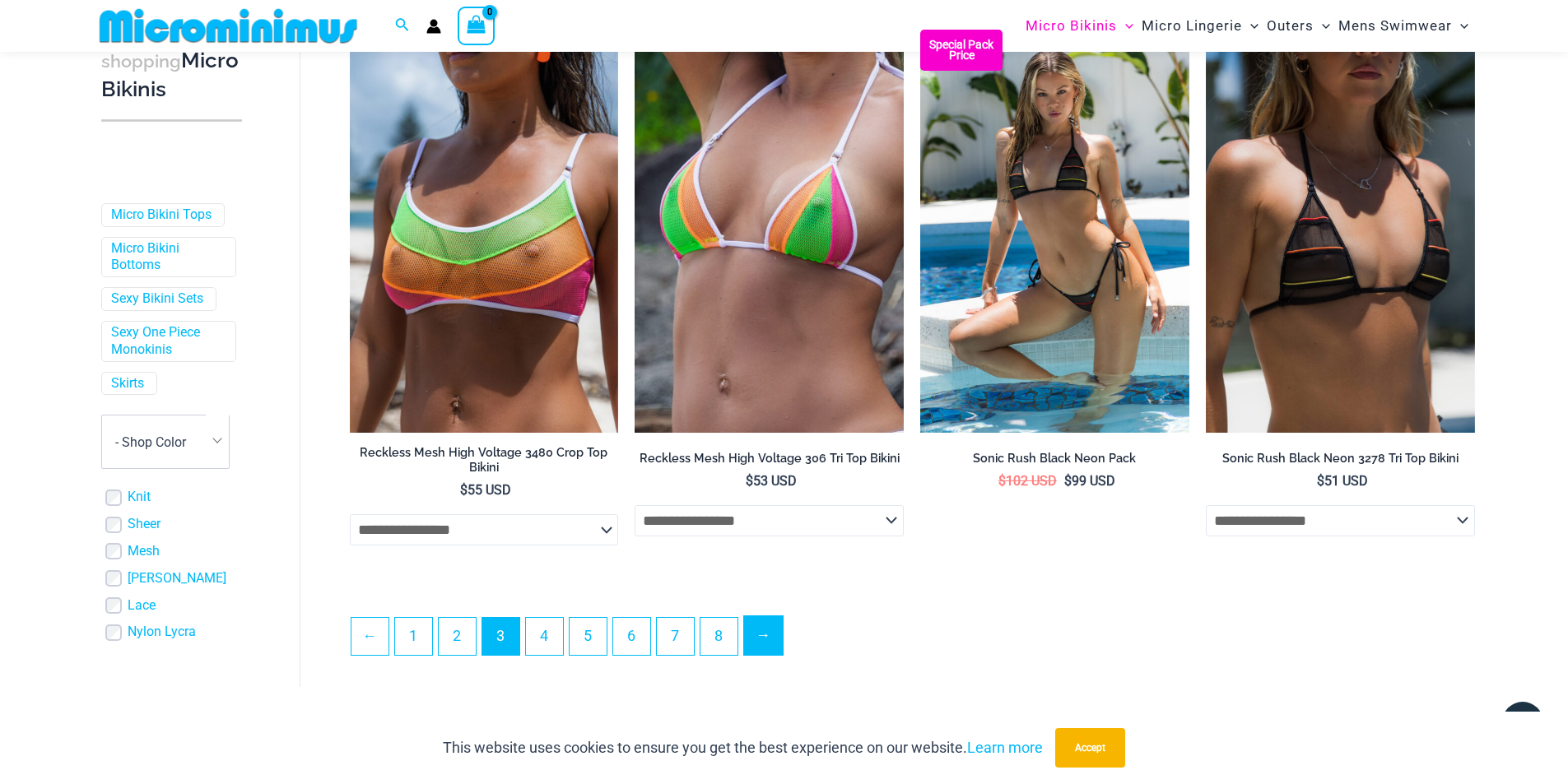
click at [760, 645] on link "→" at bounding box center [763, 636] width 39 height 39
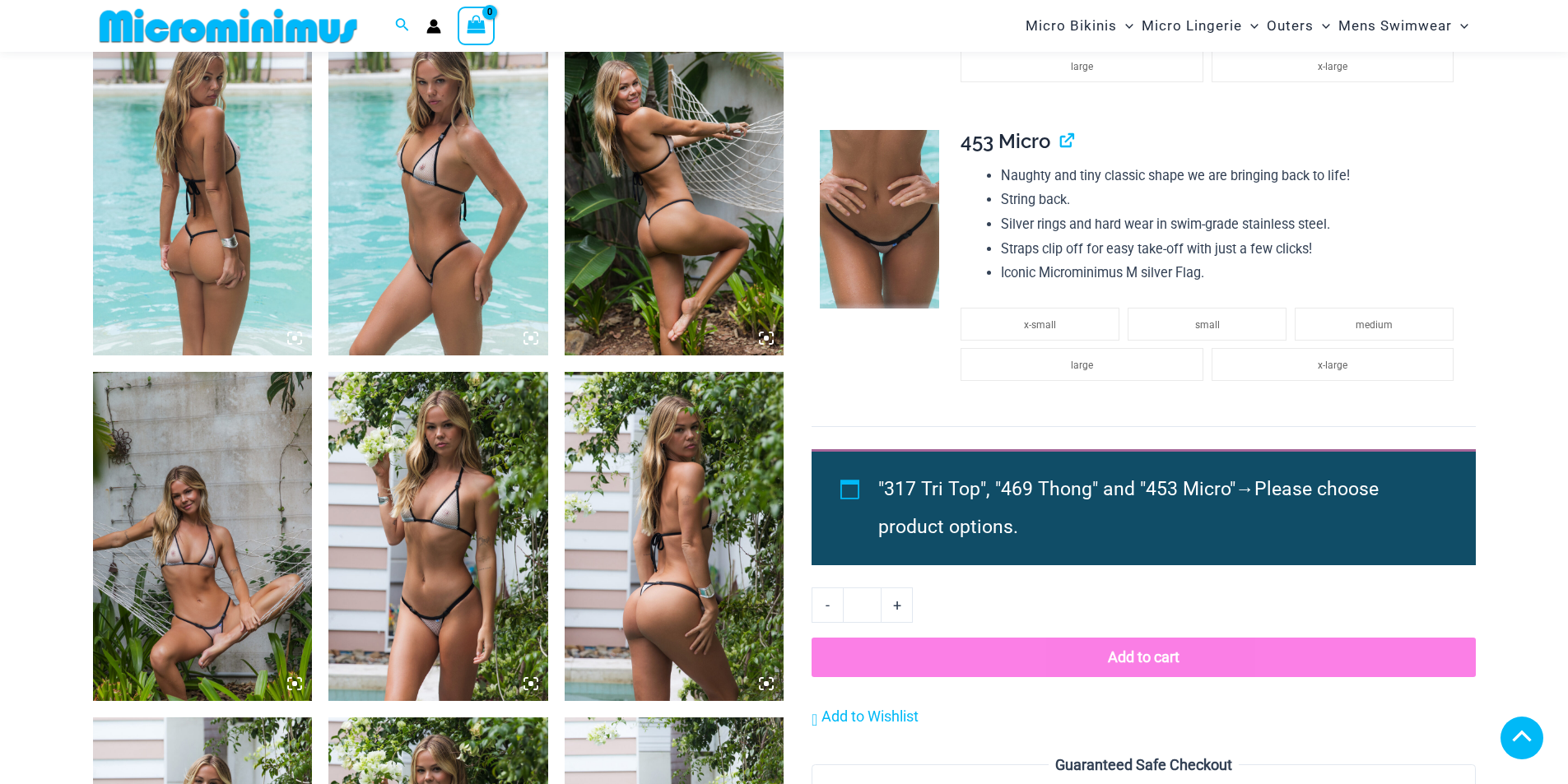
scroll to position [1383, 0]
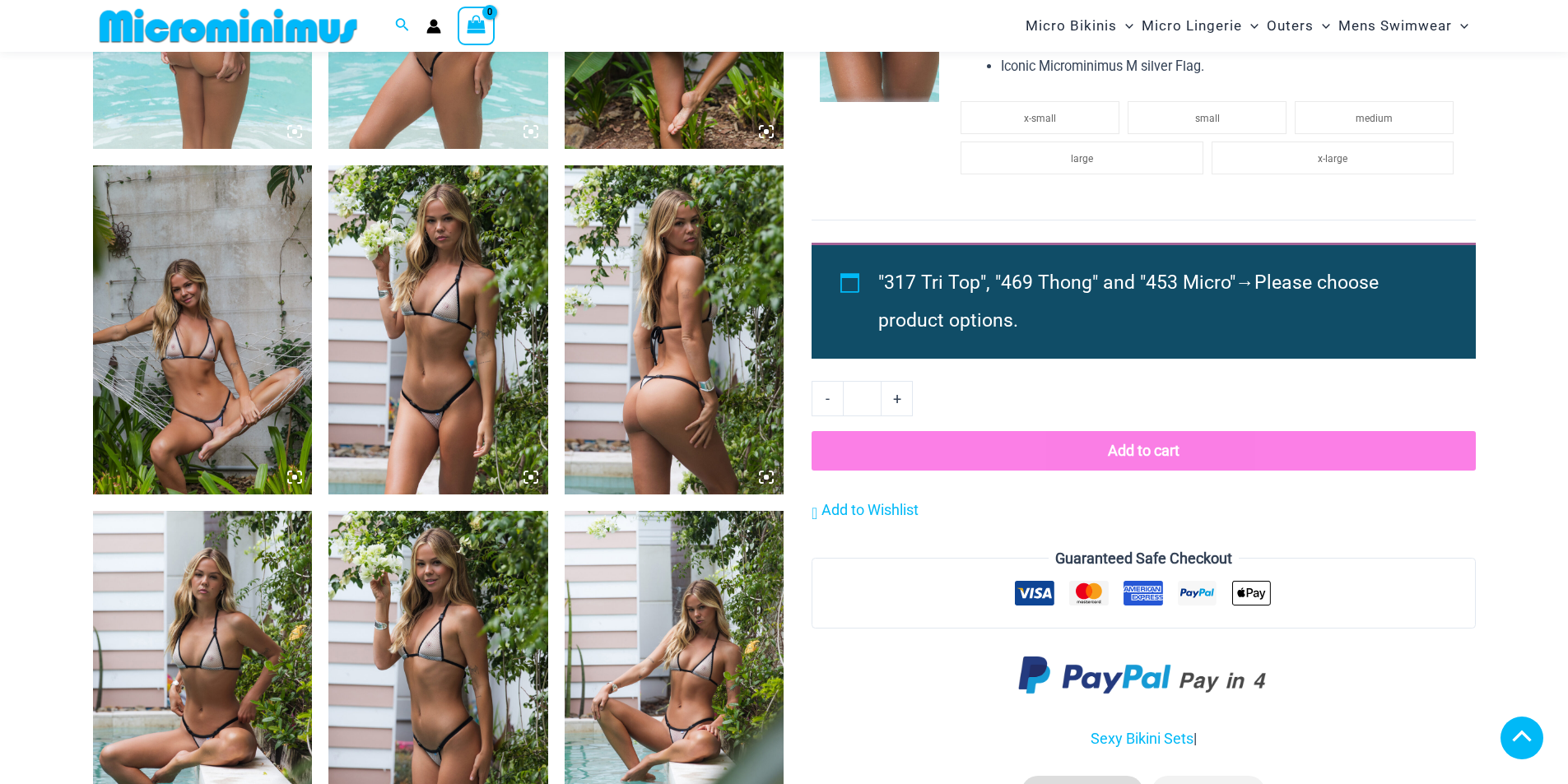
drag, startPoint x: 206, startPoint y: 328, endPoint x: 447, endPoint y: 277, distance: 246.3
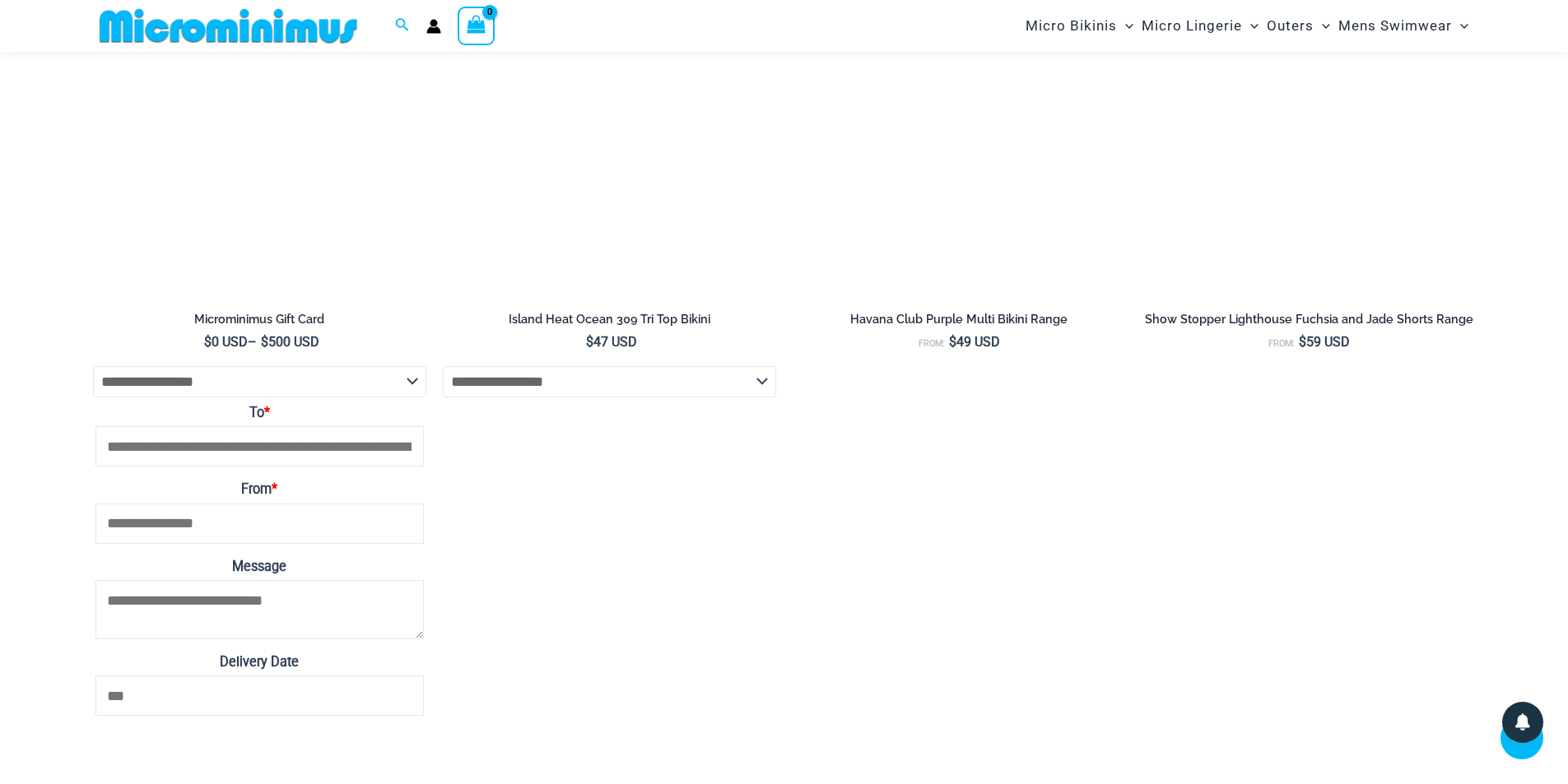
scroll to position [4840, 0]
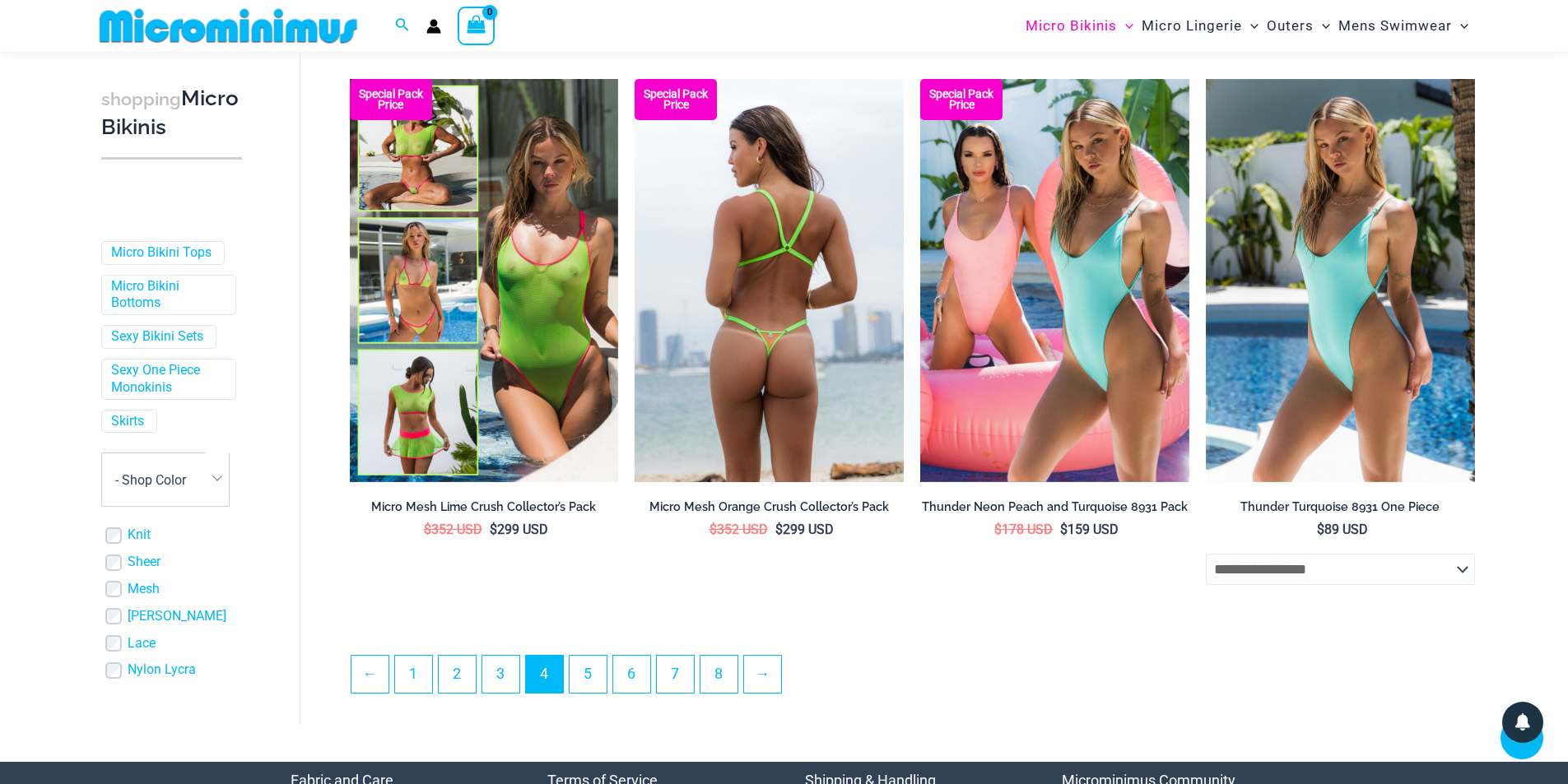
scroll to position [4030, 0]
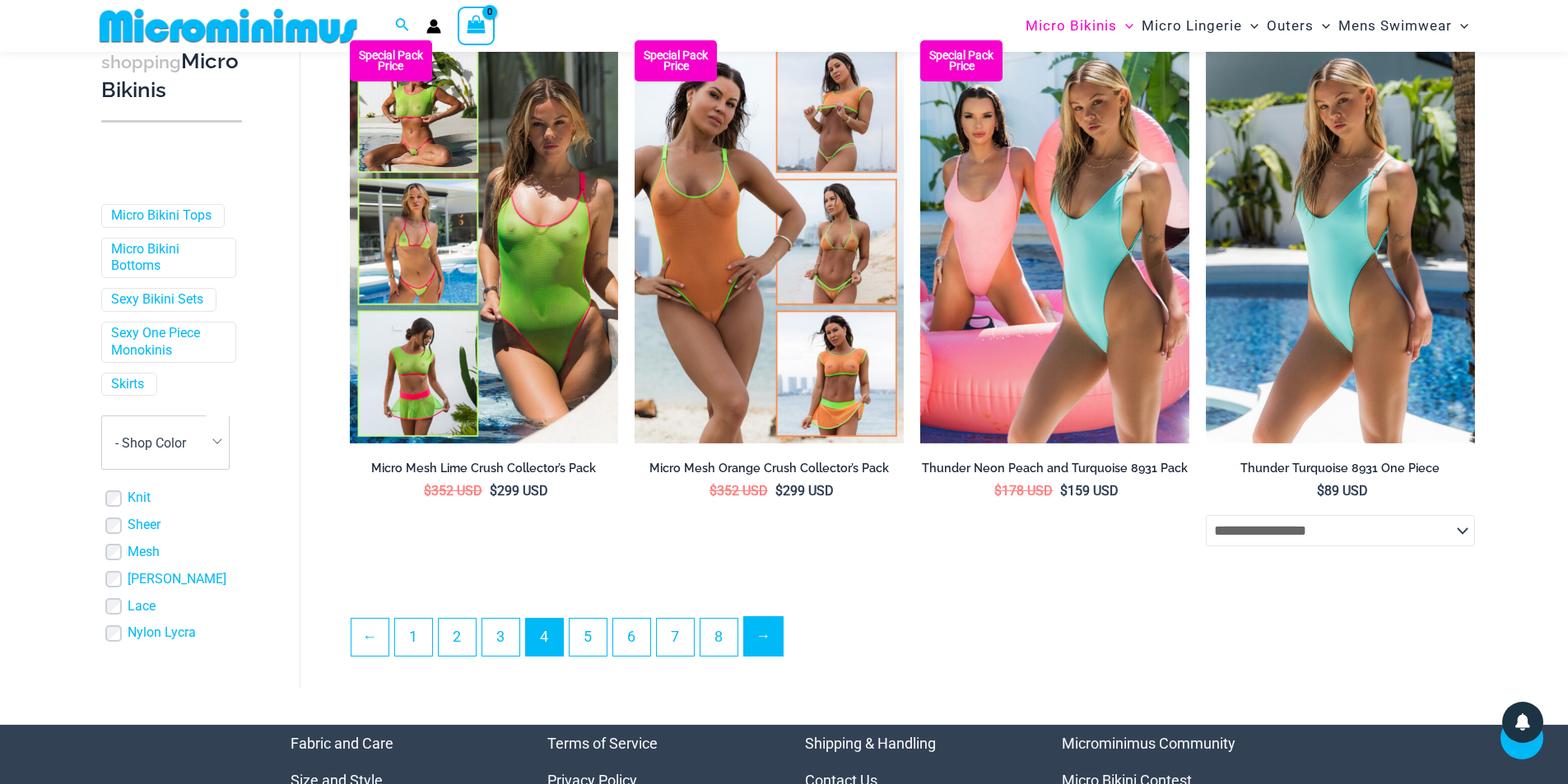
click at [762, 639] on link "→" at bounding box center [763, 636] width 39 height 39
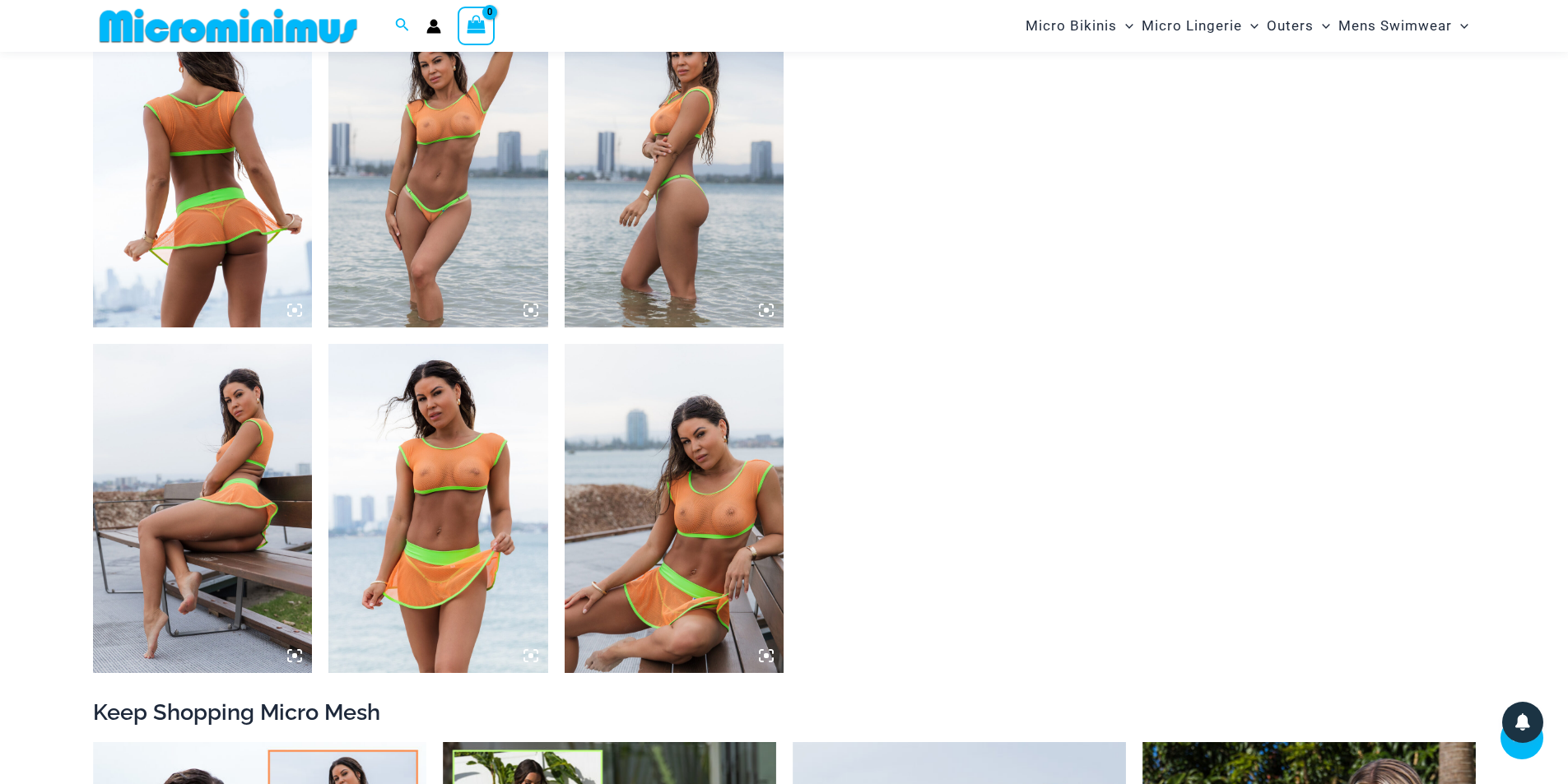
scroll to position [1219, 0]
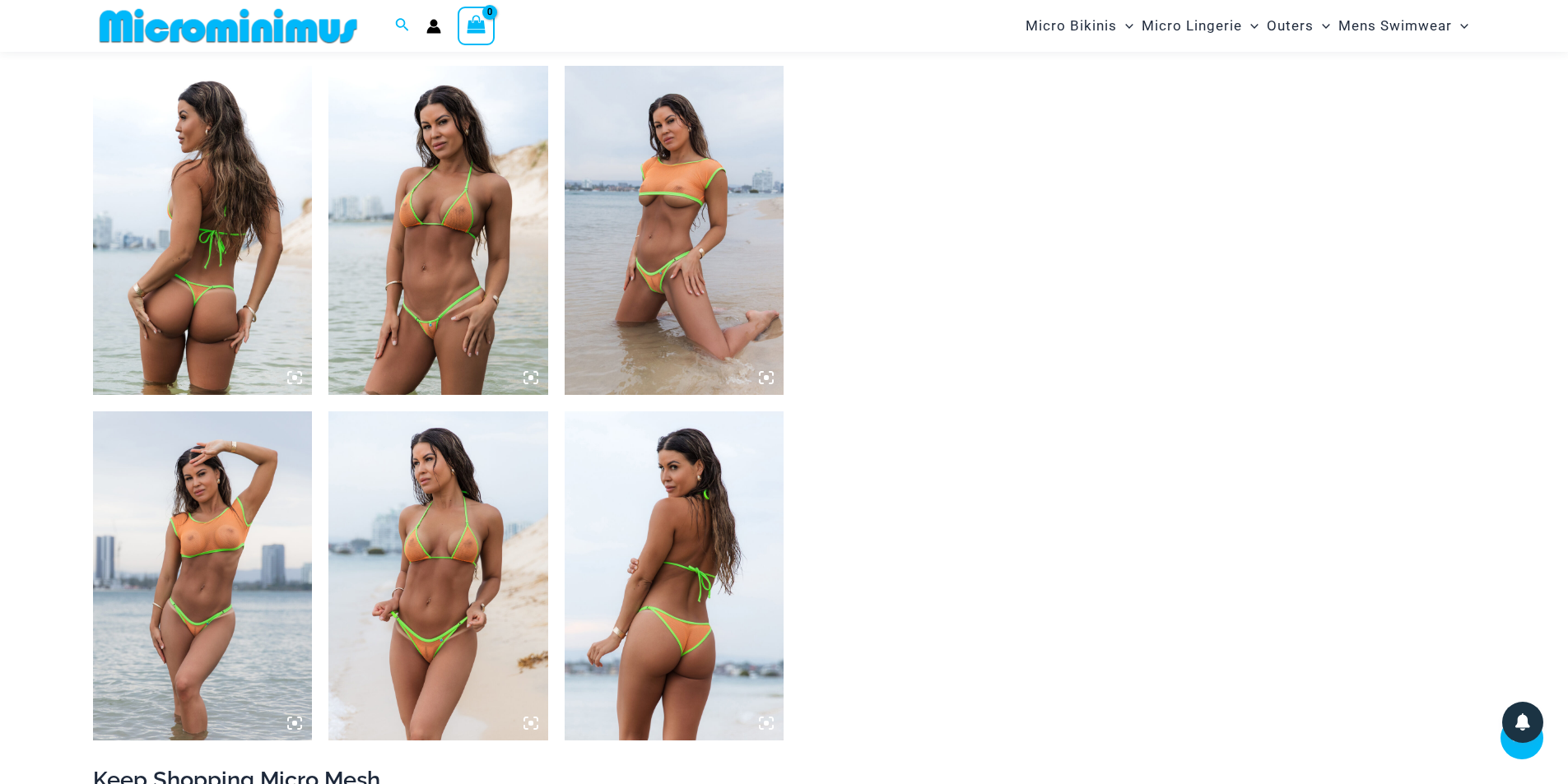
scroll to position [1795, 0]
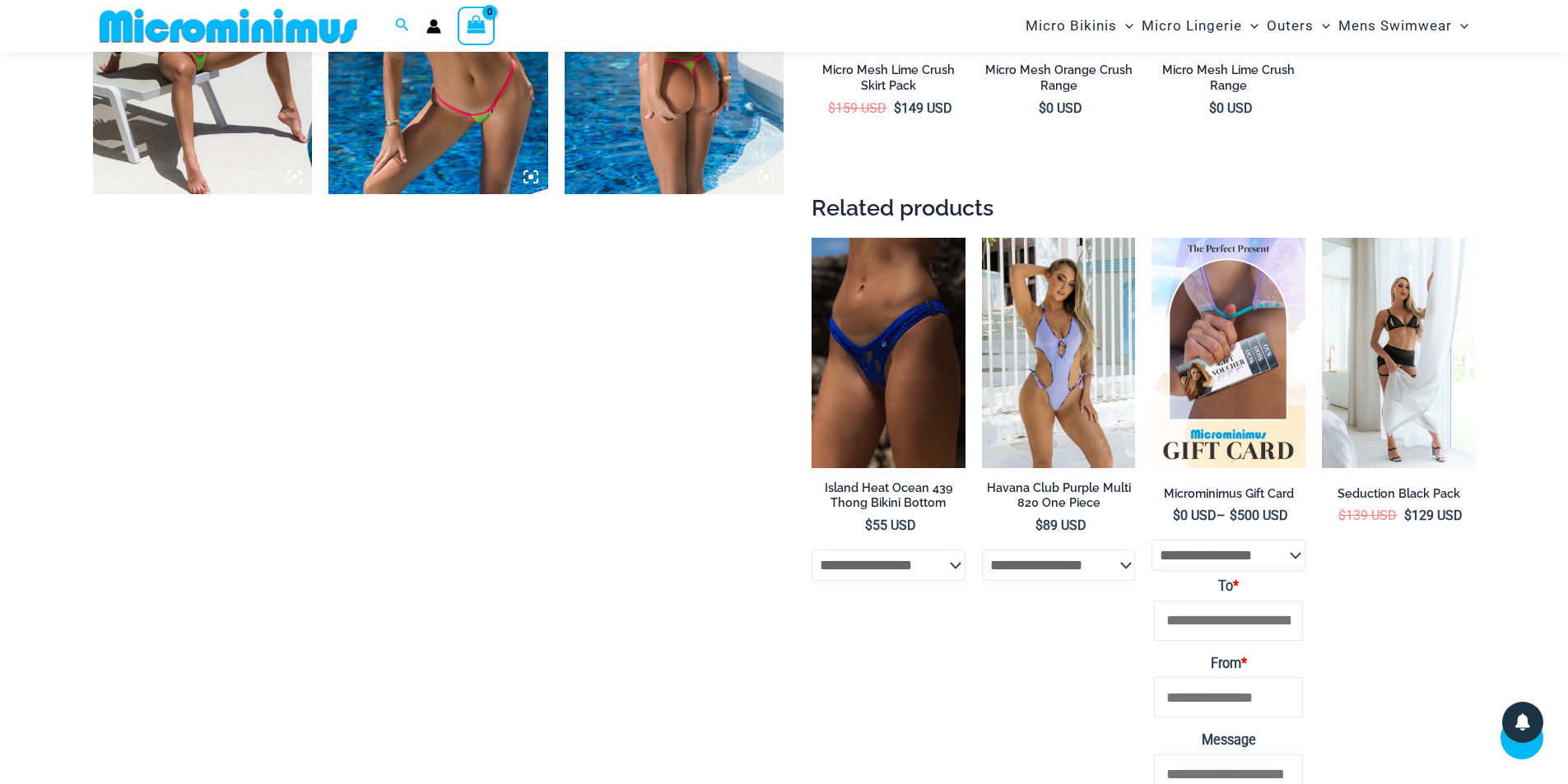
scroll to position [1714, 0]
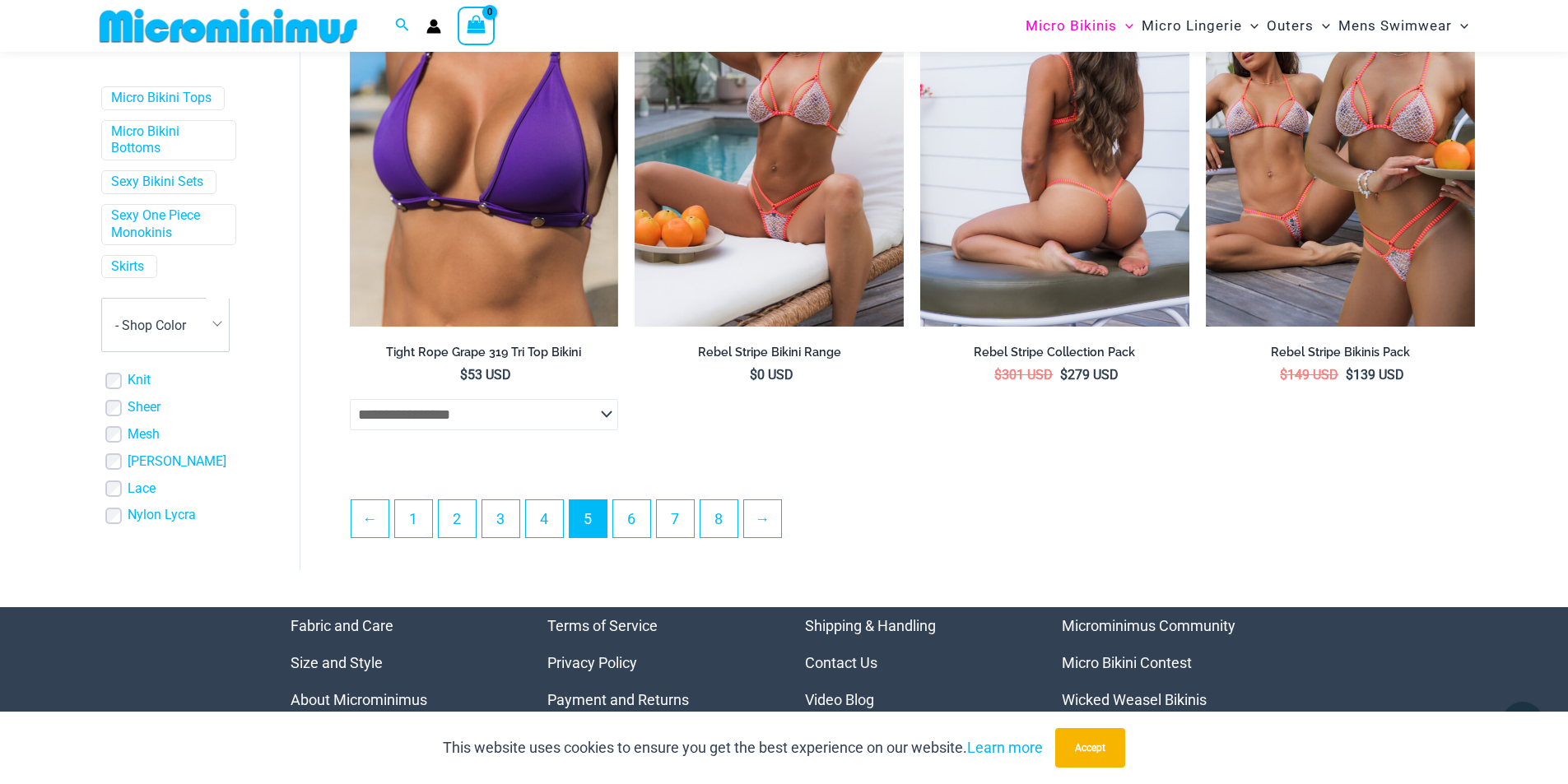
scroll to position [4100, 0]
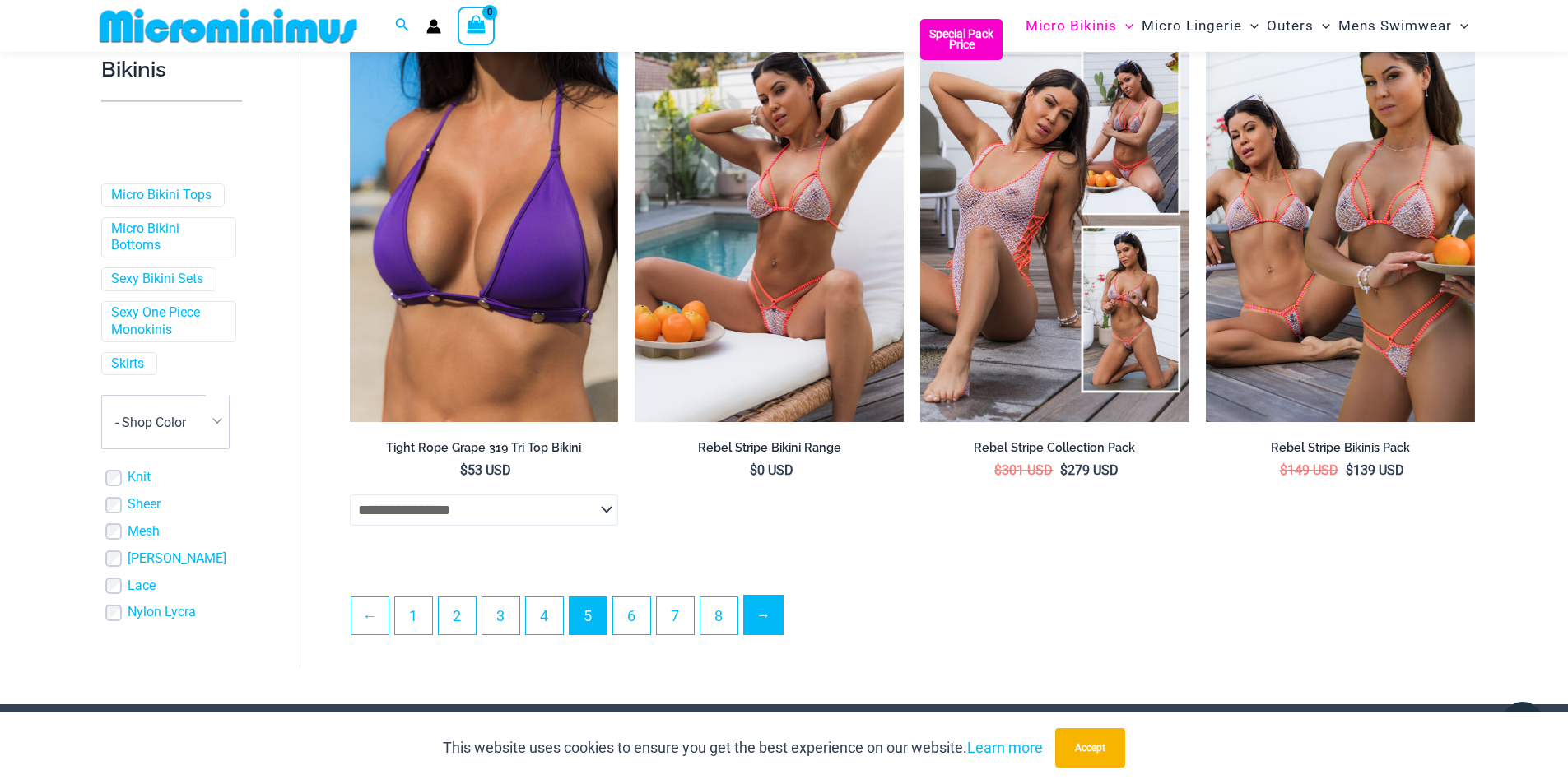
click at [765, 610] on link "→" at bounding box center [763, 615] width 39 height 39
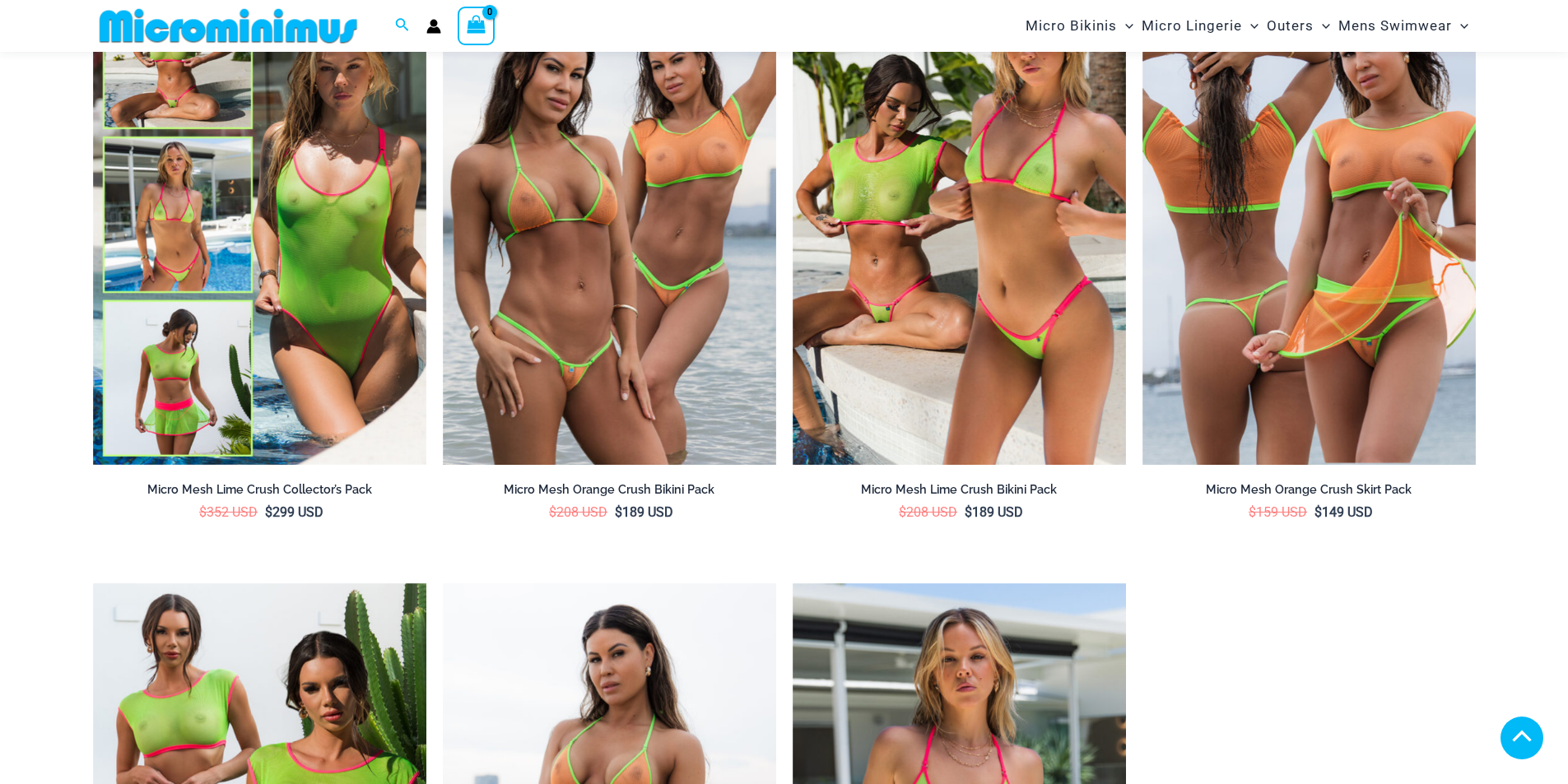
scroll to position [2220, 0]
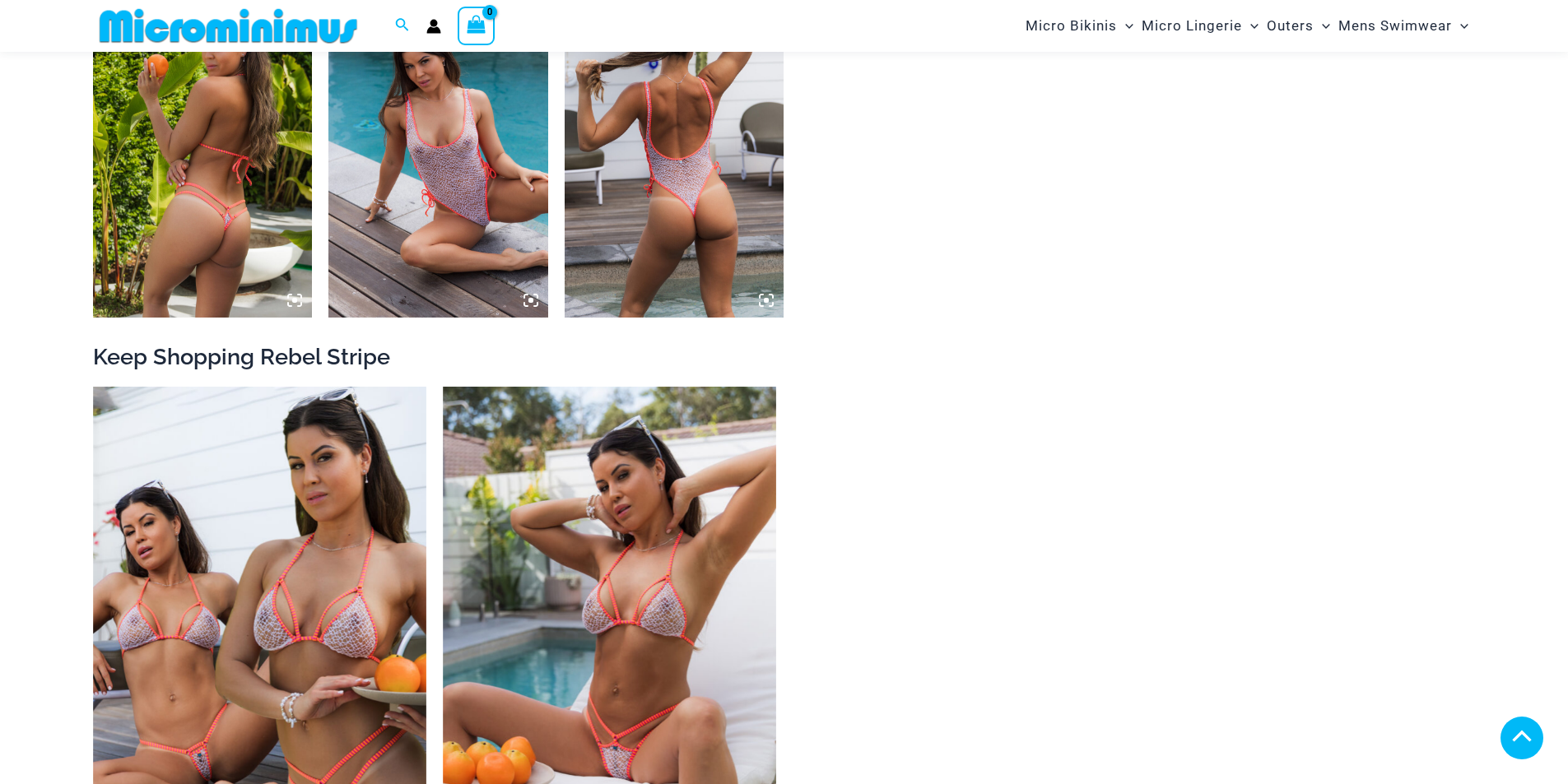
scroll to position [1971, 0]
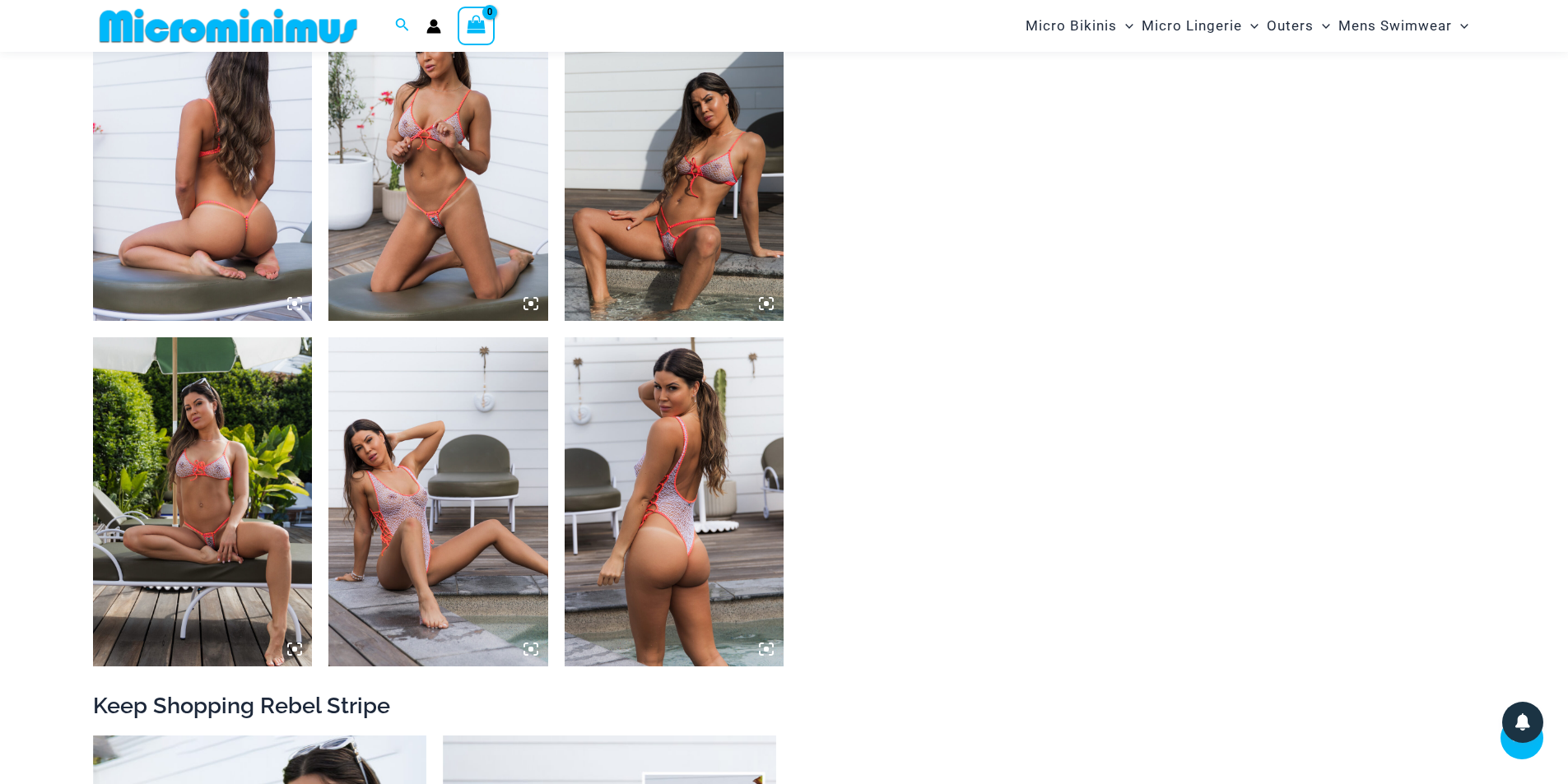
scroll to position [1219, 0]
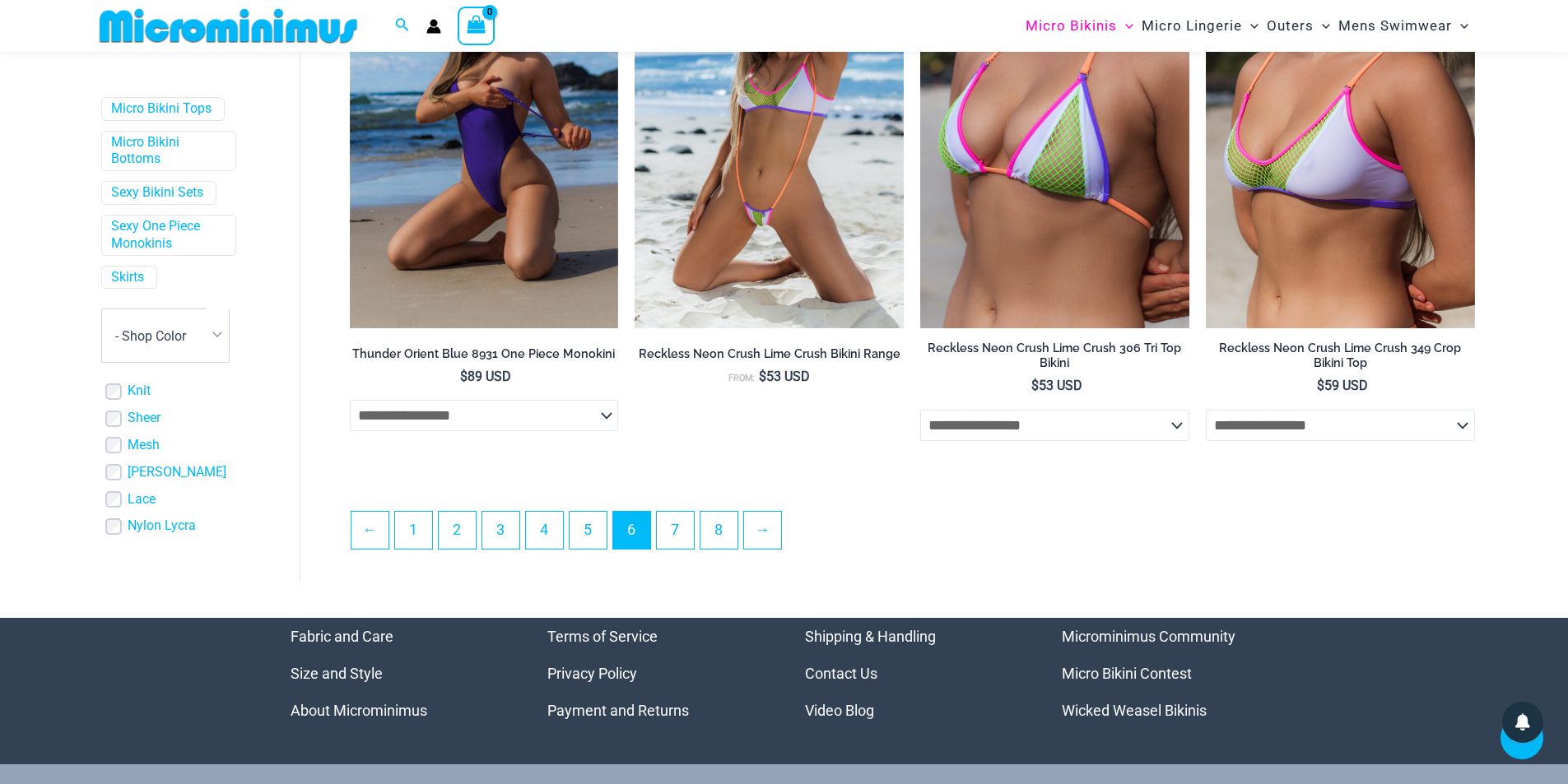
scroll to position [4393, 0]
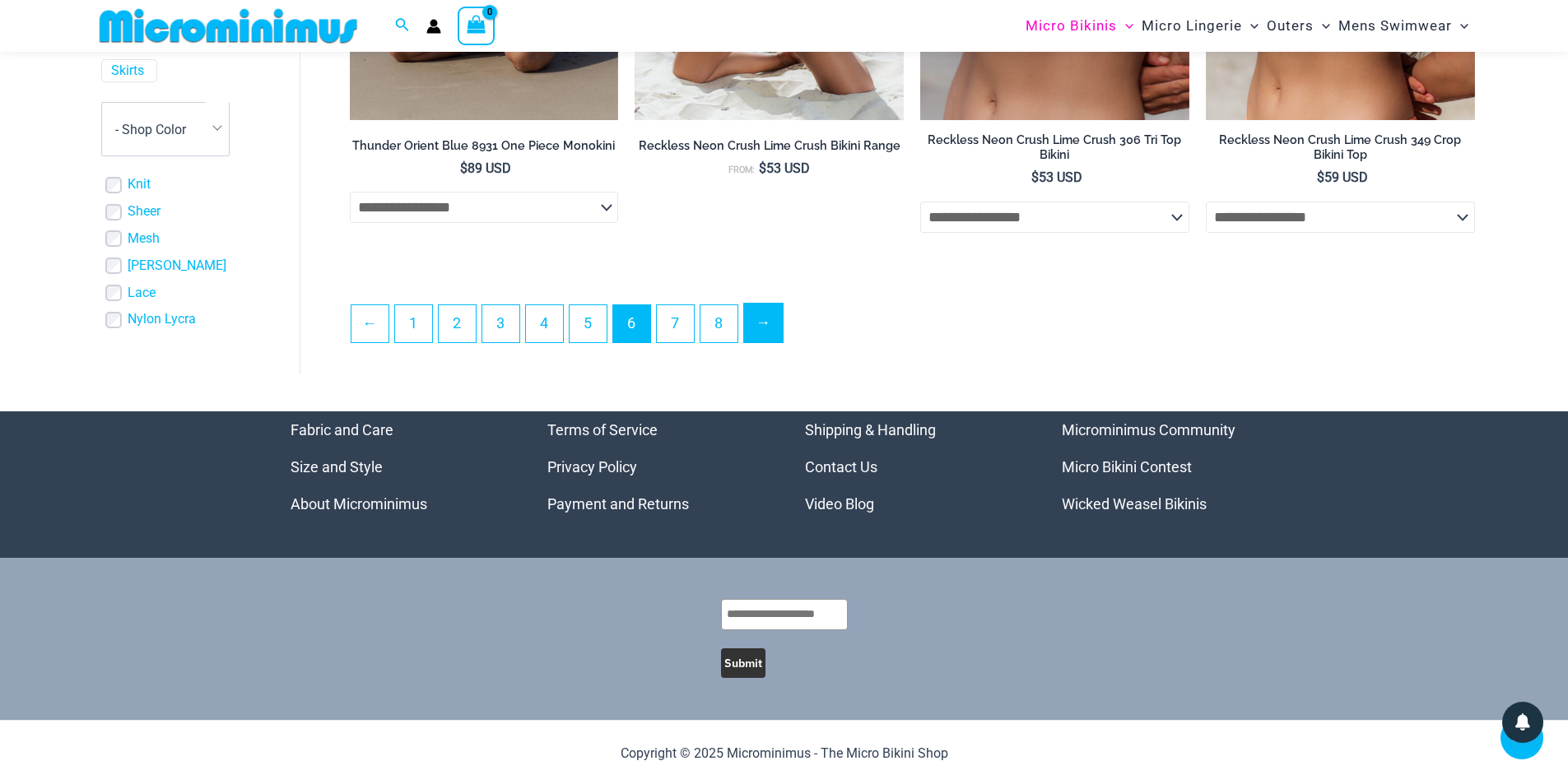
click at [771, 337] on link "→" at bounding box center [763, 322] width 39 height 39
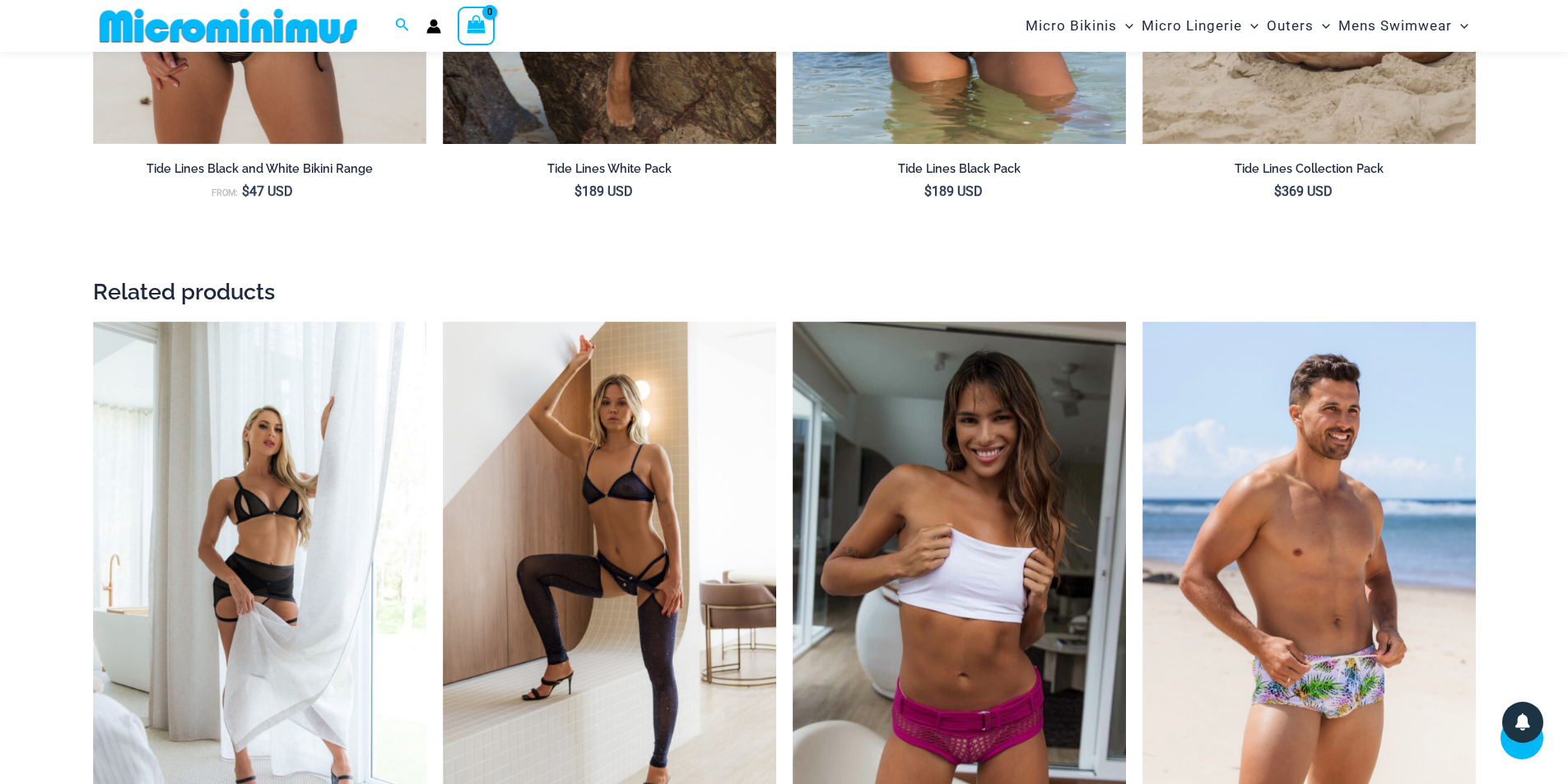
scroll to position [2633, 0]
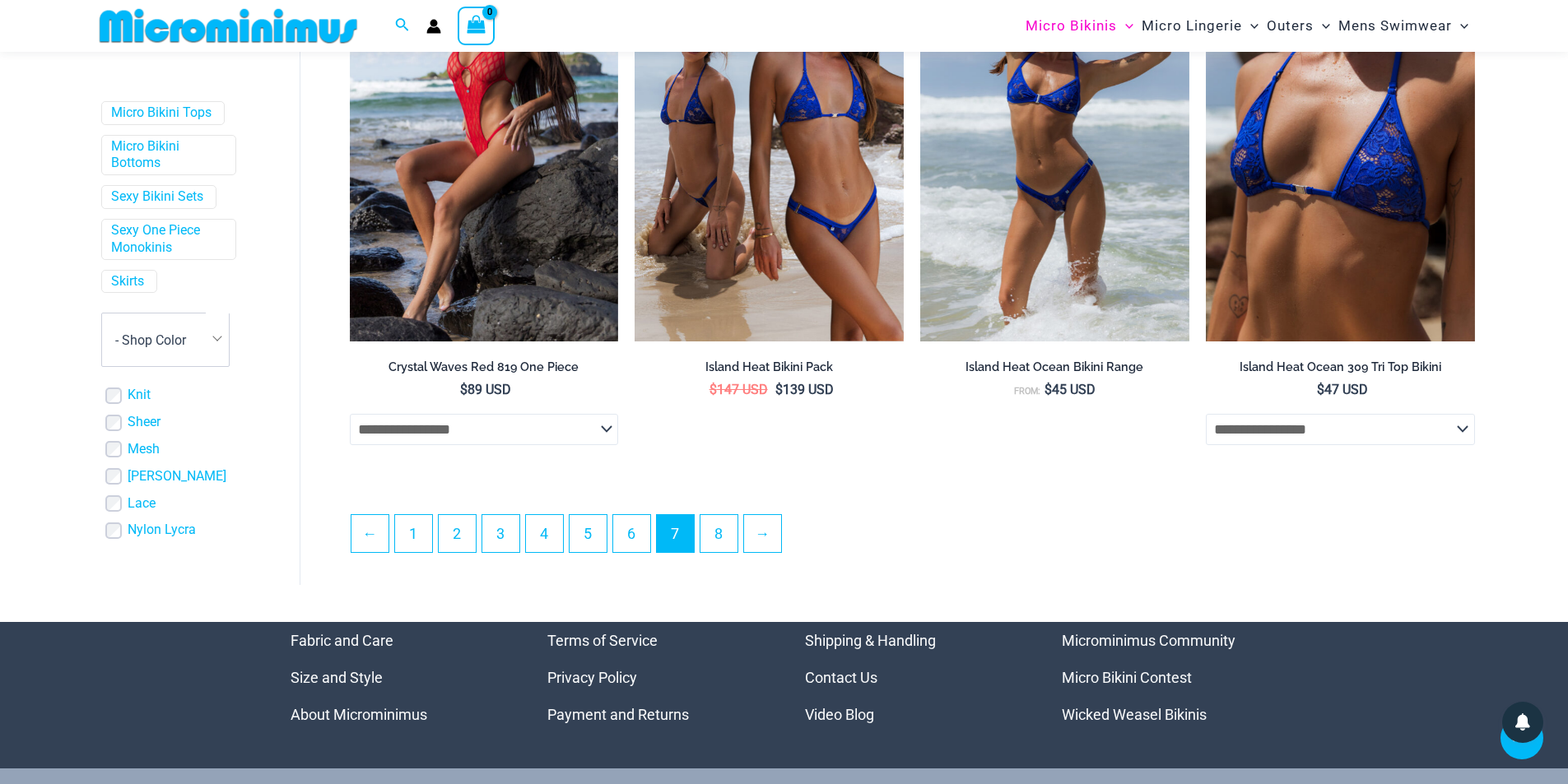
scroll to position [4183, 0]
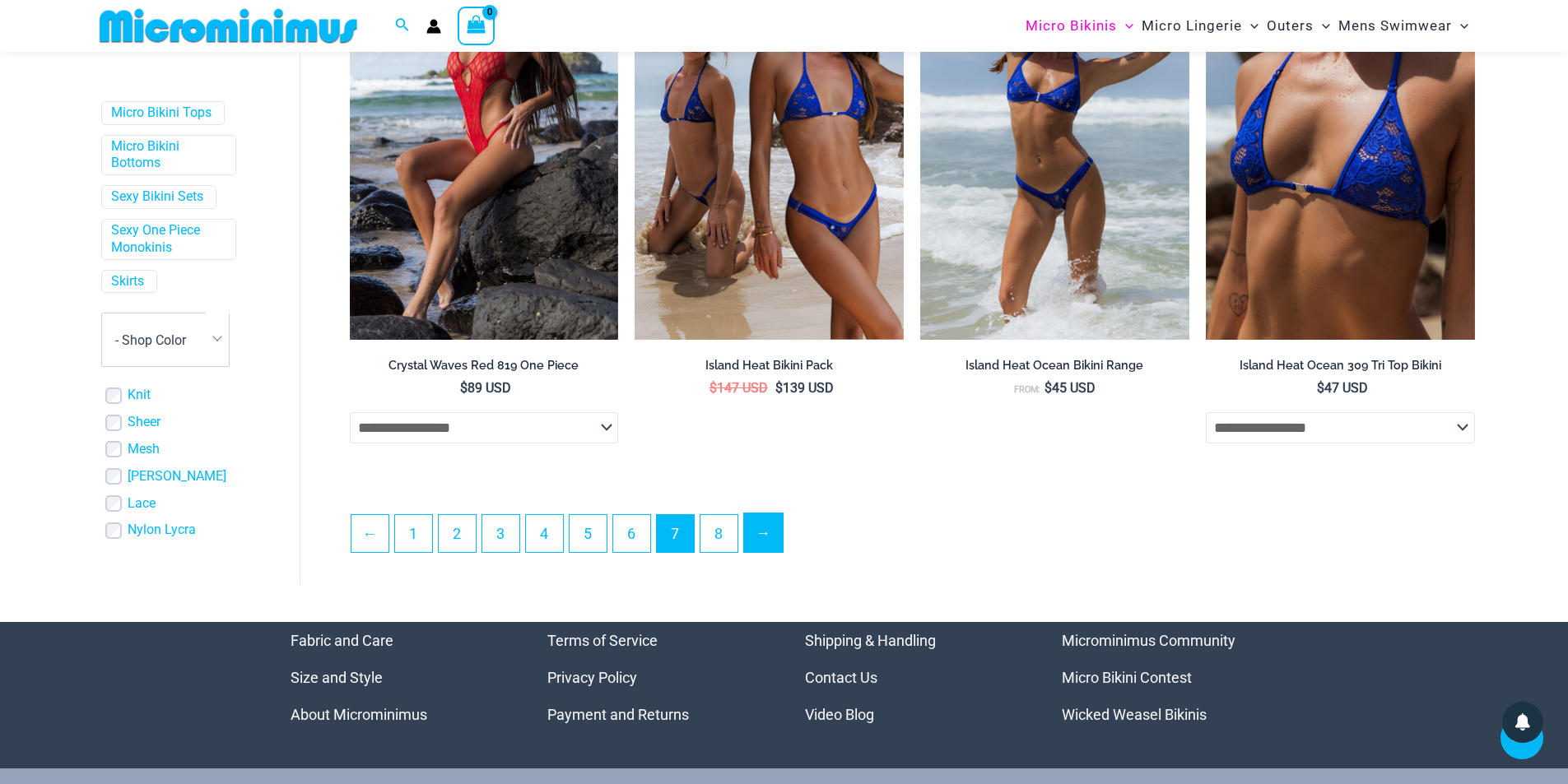
click at [756, 550] on link "→" at bounding box center [763, 532] width 39 height 39
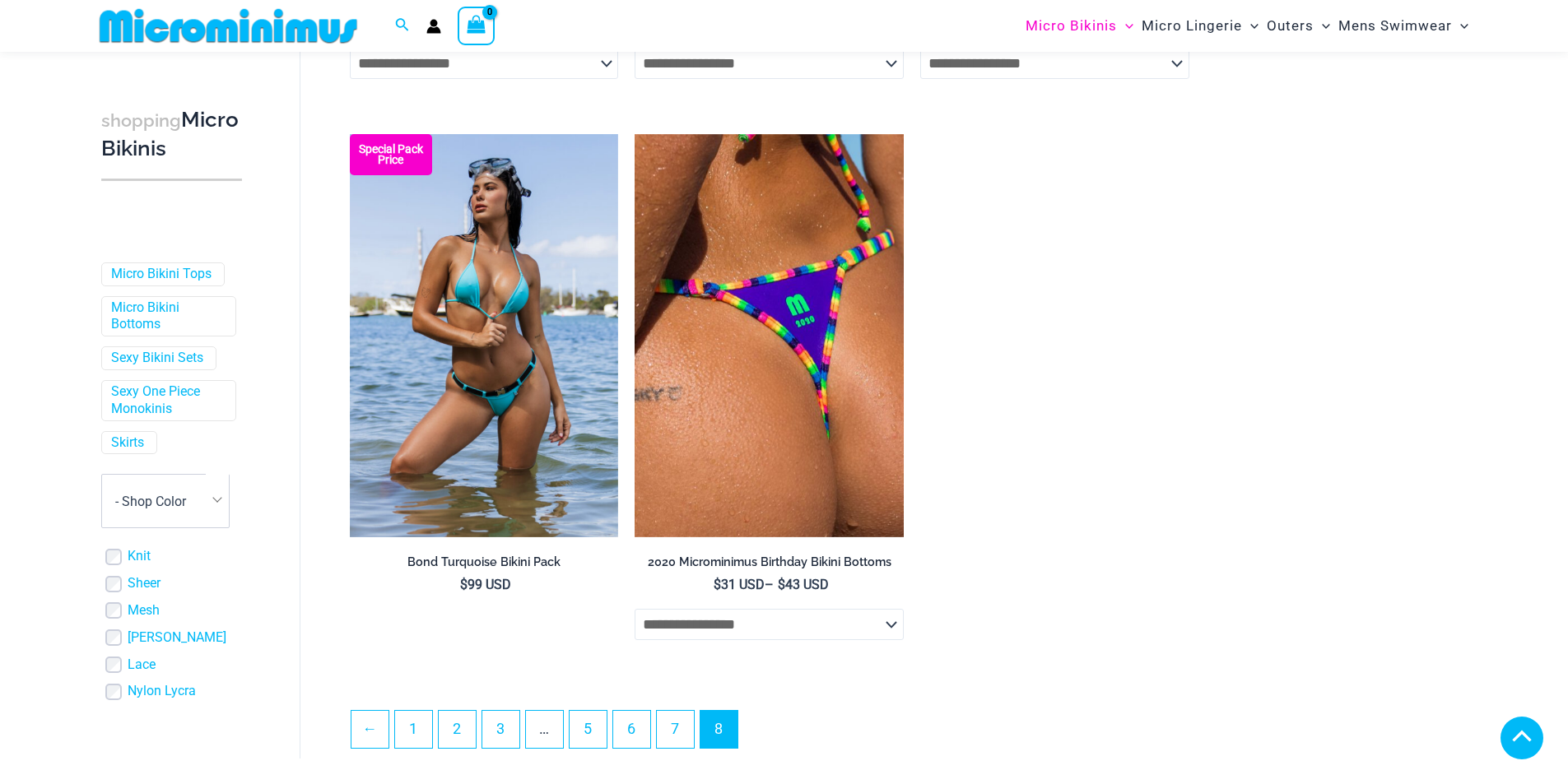
scroll to position [2864, 0]
